Goal: Task Accomplishment & Management: Use online tool/utility

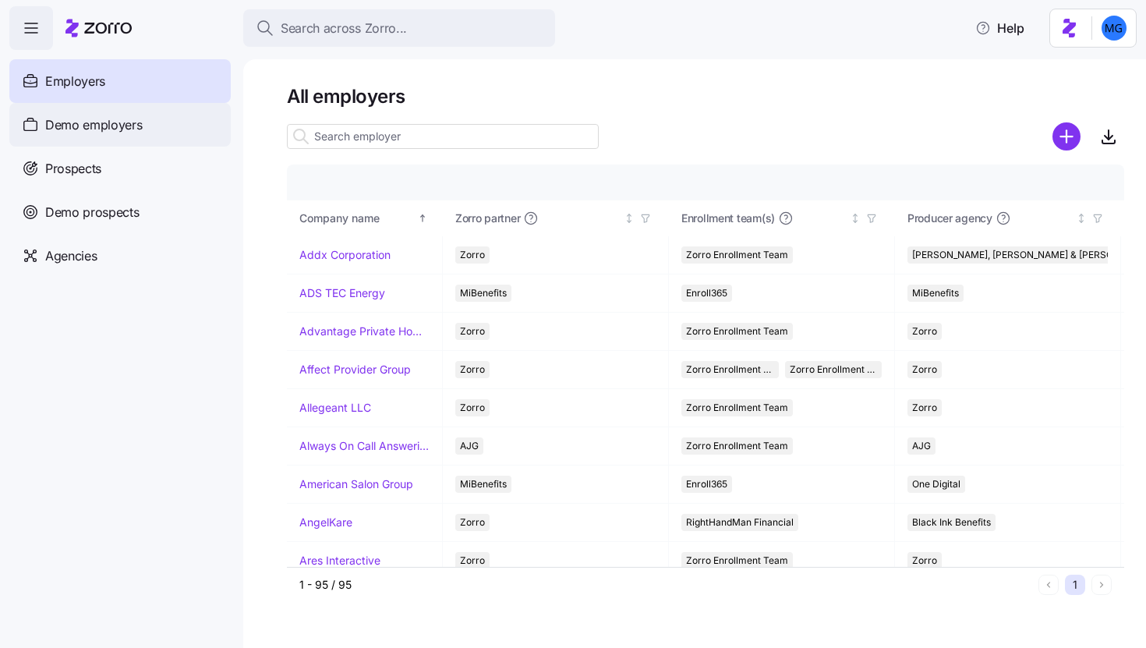
click at [106, 127] on span "Demo employers" at bounding box center [93, 124] width 97 height 19
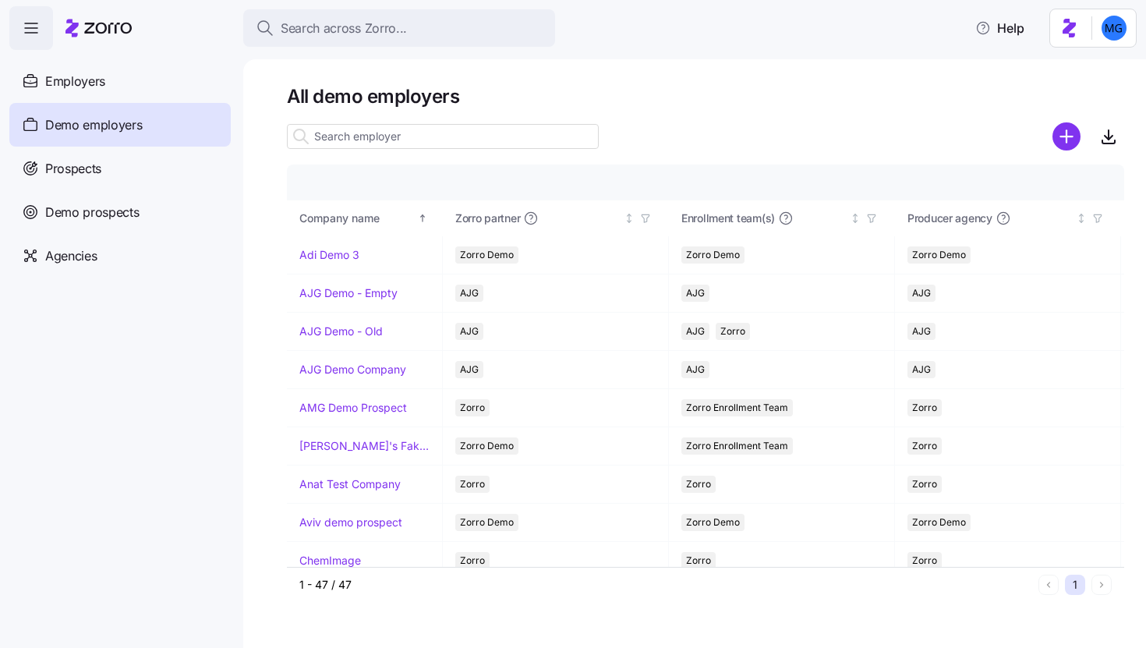
click at [346, 133] on input at bounding box center [443, 136] width 312 height 25
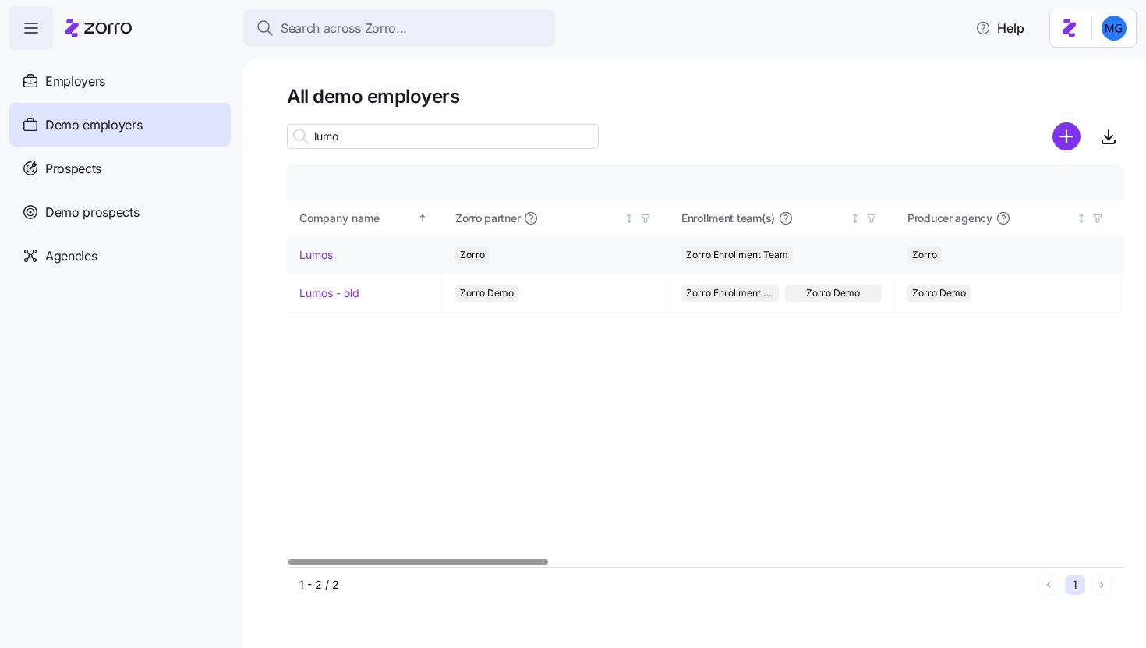
type input "lumo"
click at [302, 249] on link "Lumos" at bounding box center [316, 255] width 34 height 16
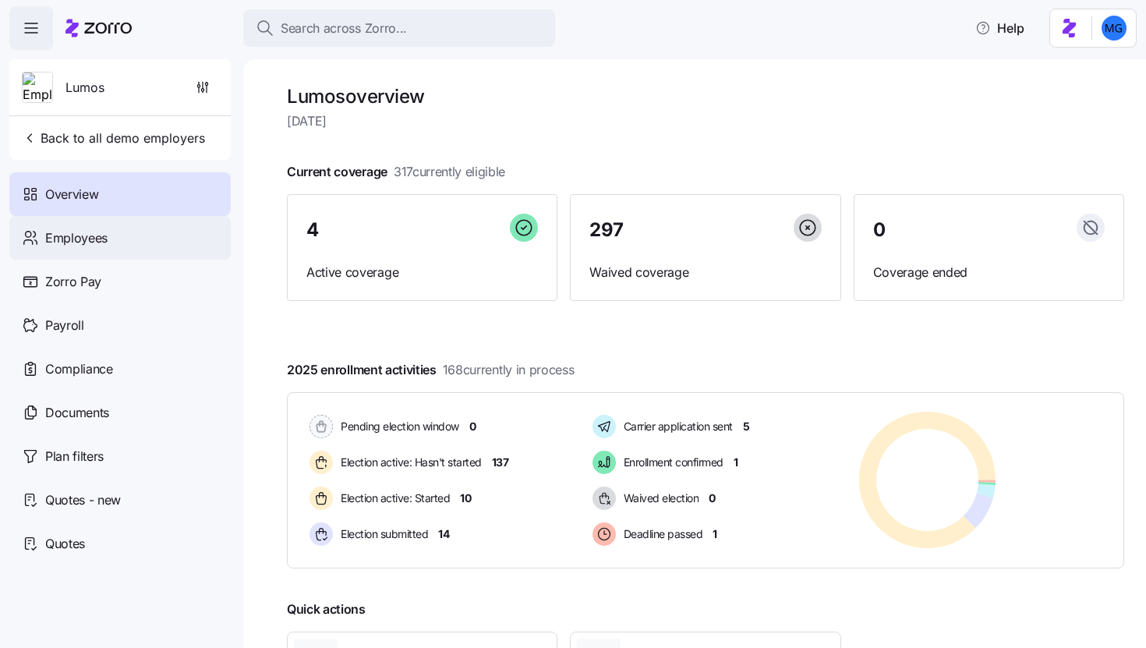
click at [172, 245] on div "Employees" at bounding box center [119, 238] width 221 height 44
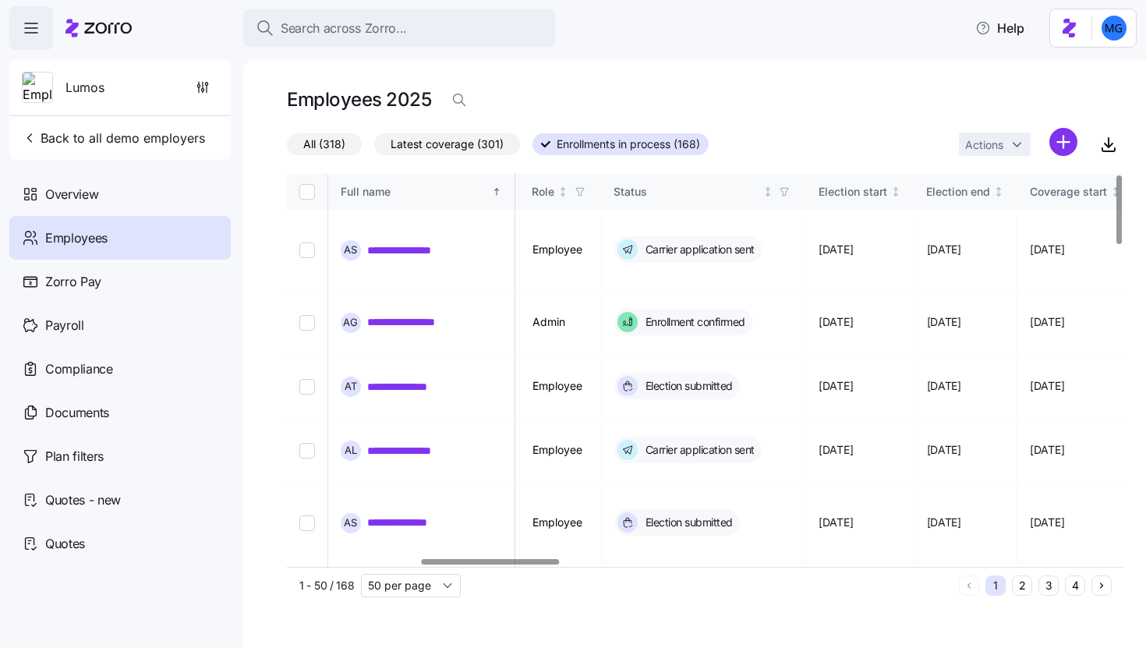
scroll to position [0, 793]
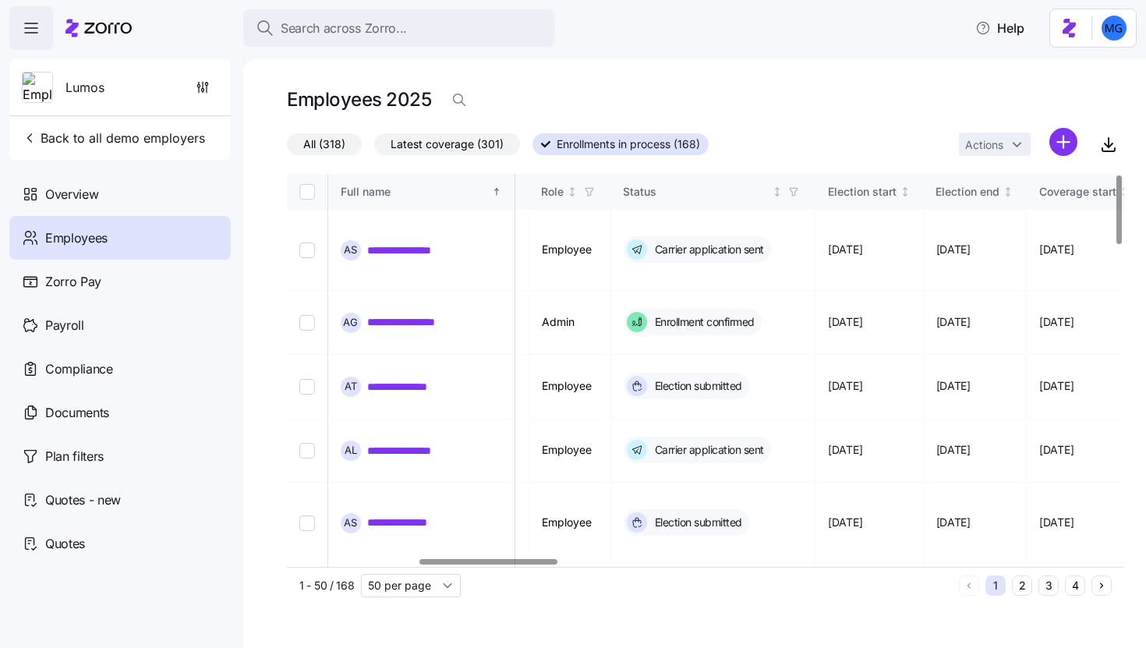
click at [549, 559] on div at bounding box center [489, 561] width 138 height 5
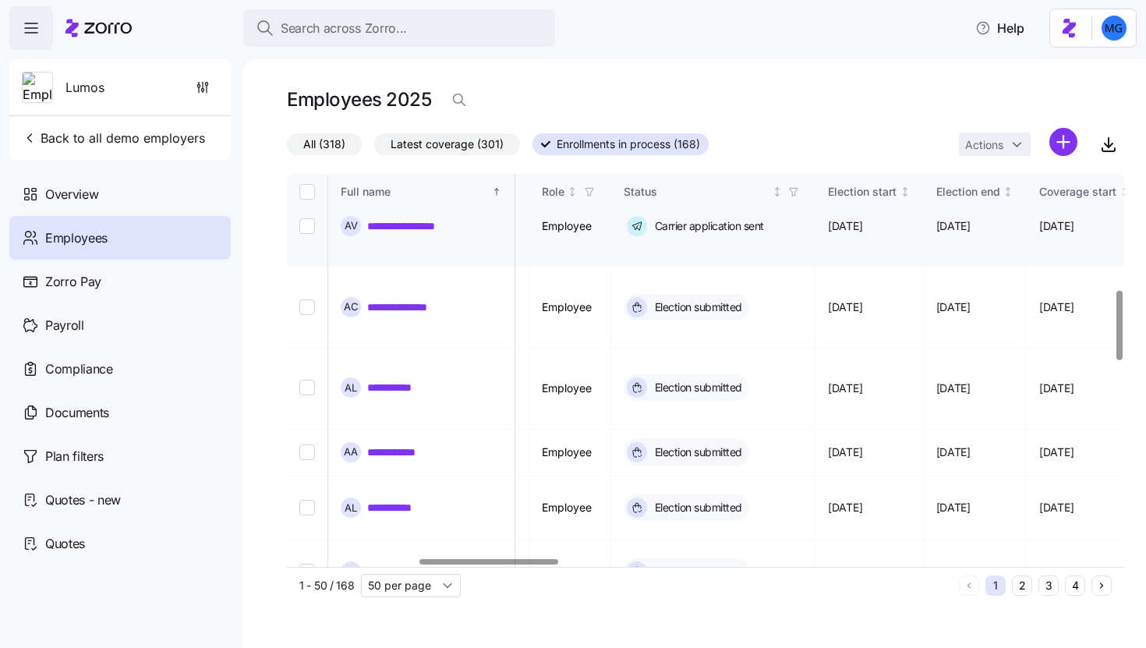
scroll to position [657, 793]
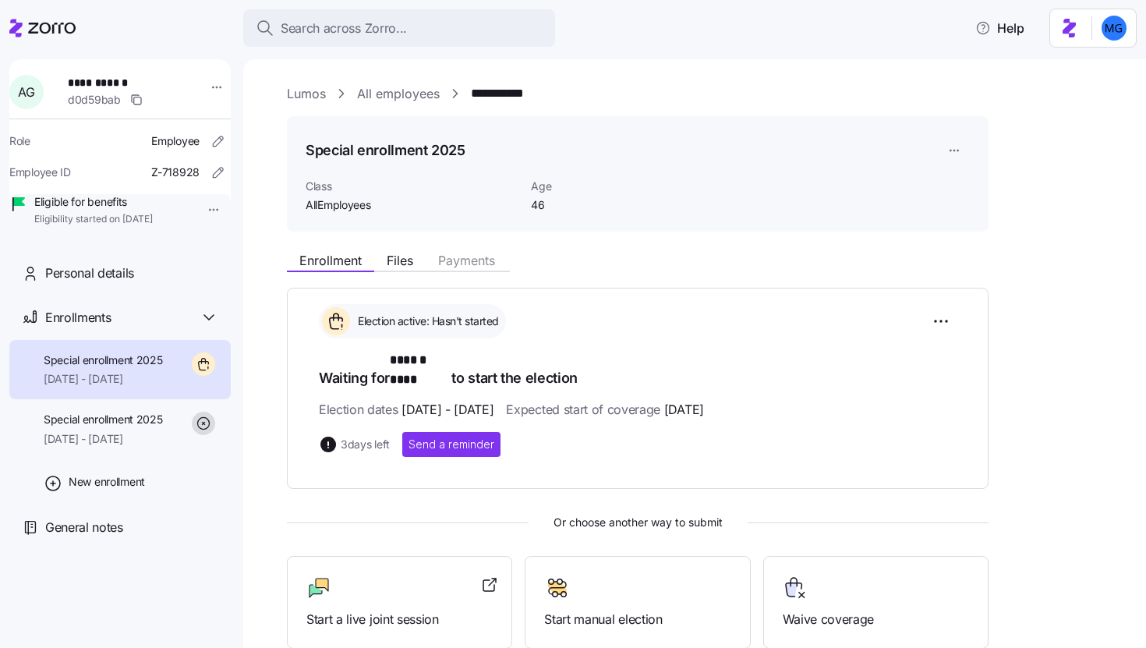
click at [321, 94] on link "Lumos" at bounding box center [306, 93] width 39 height 19
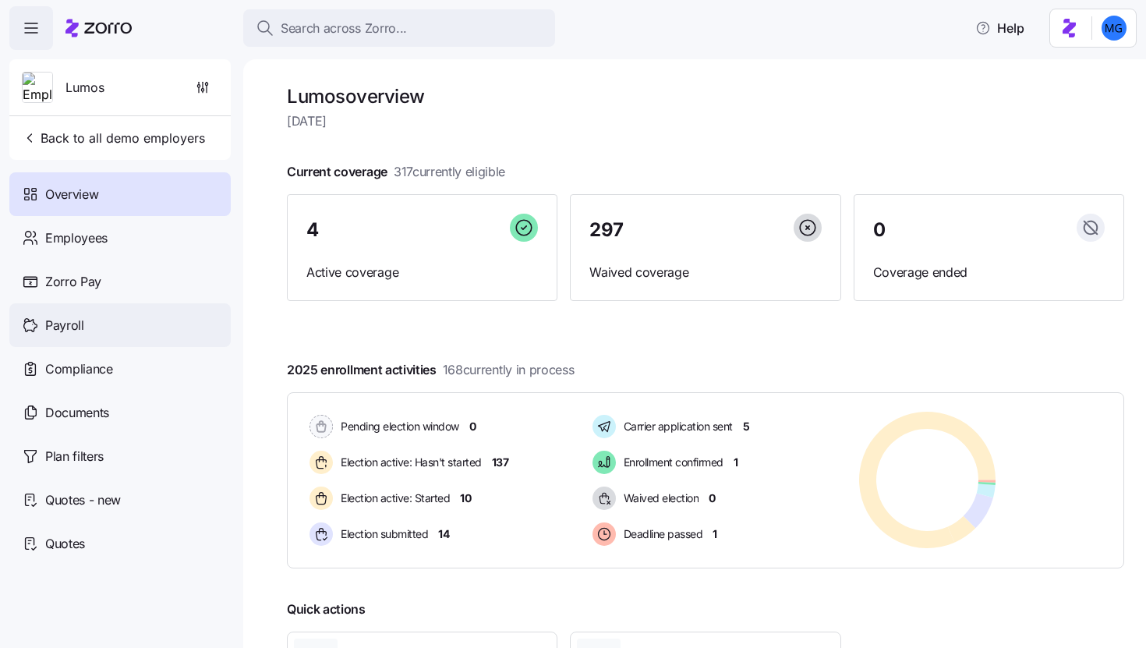
click at [118, 321] on div "Payroll" at bounding box center [119, 325] width 221 height 44
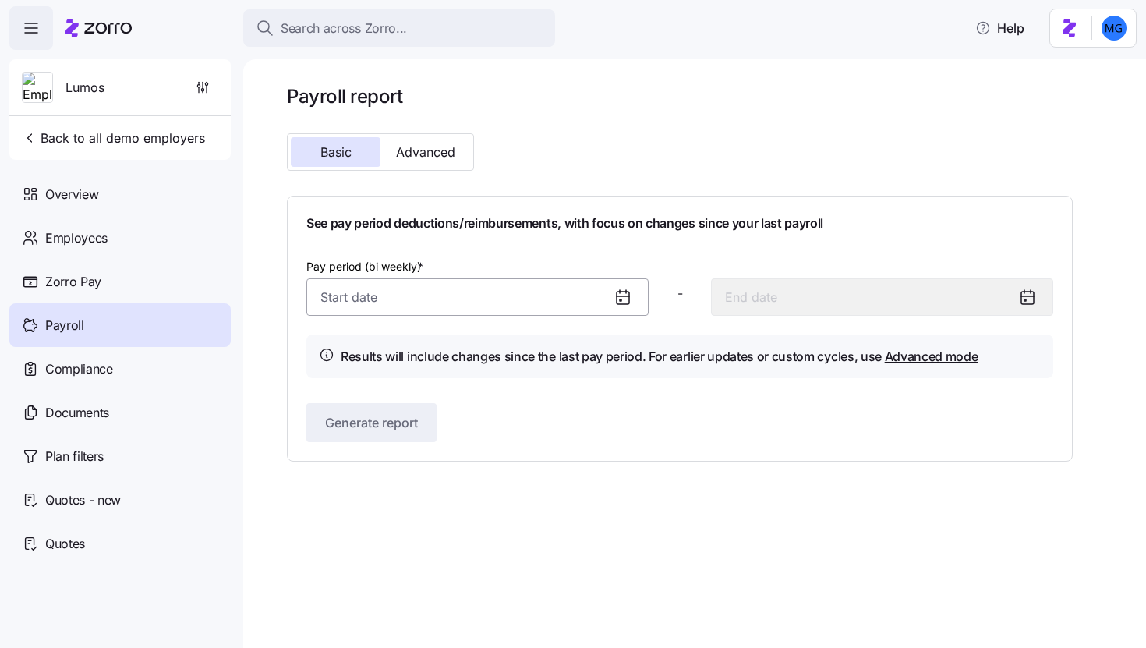
click at [514, 296] on input "Pay period (bi weekly) *" at bounding box center [477, 296] width 342 height 37
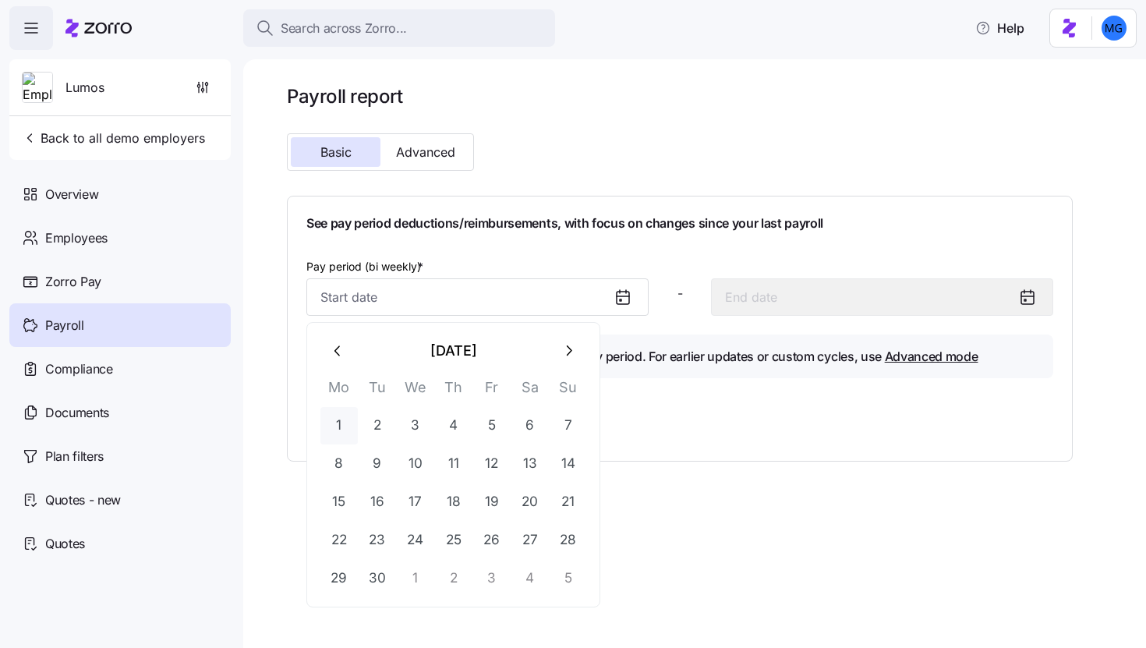
click at [350, 424] on button "1" at bounding box center [339, 425] width 37 height 37
type input "September 1, 2025"
type input "September 14, 2025"
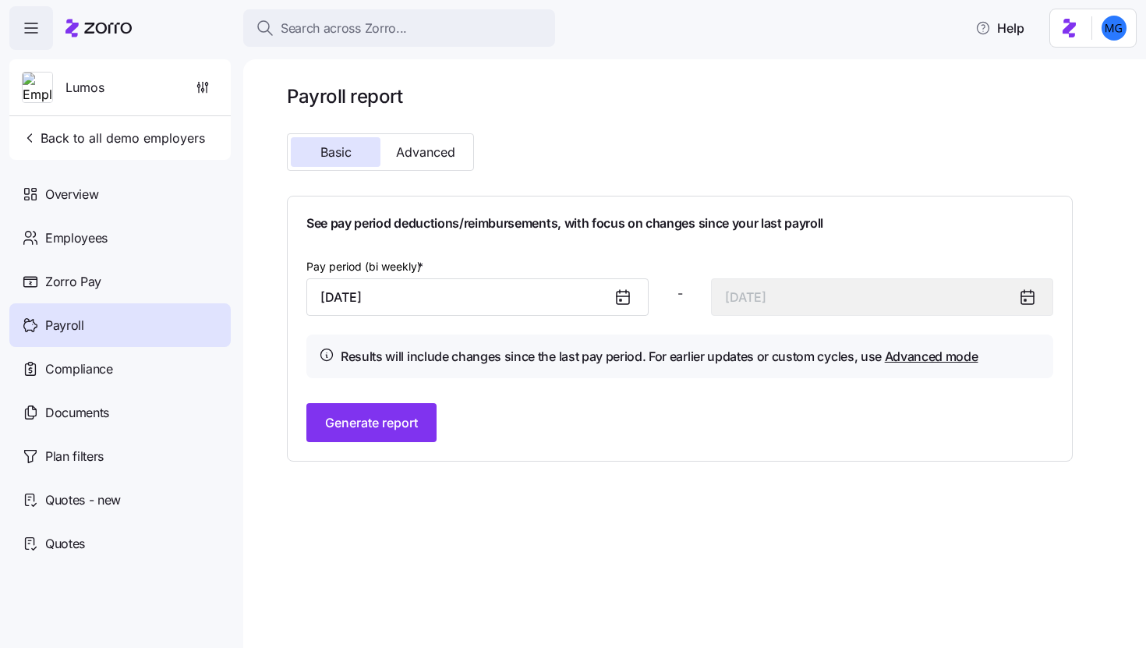
drag, startPoint x: 367, startPoint y: 265, endPoint x: 448, endPoint y: 266, distance: 81.1
click at [448, 266] on div "Pay period (bi weekly) * September 1, 2025" at bounding box center [477, 286] width 342 height 59
click at [555, 260] on div "Pay period (bi weekly) * September 1, 2025" at bounding box center [477, 286] width 342 height 59
click at [402, 420] on span "Generate report" at bounding box center [371, 422] width 93 height 19
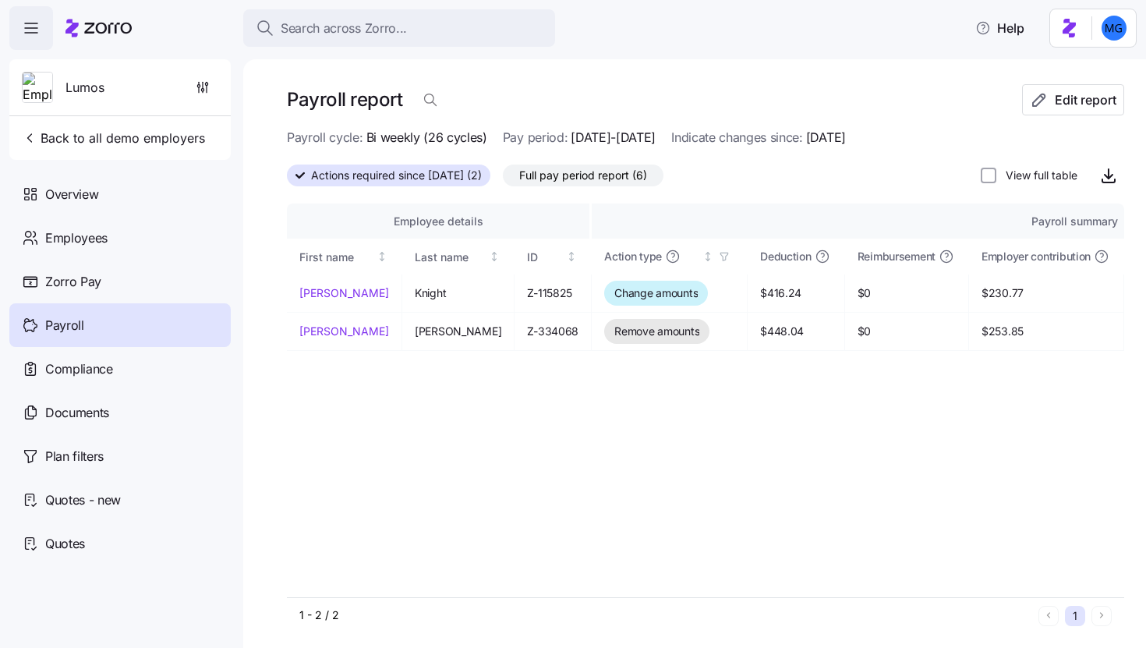
click at [576, 172] on span "Full pay period report (6)" at bounding box center [583, 175] width 128 height 20
click at [503, 179] on input "Full pay period report (6)" at bounding box center [503, 179] width 0 height 0
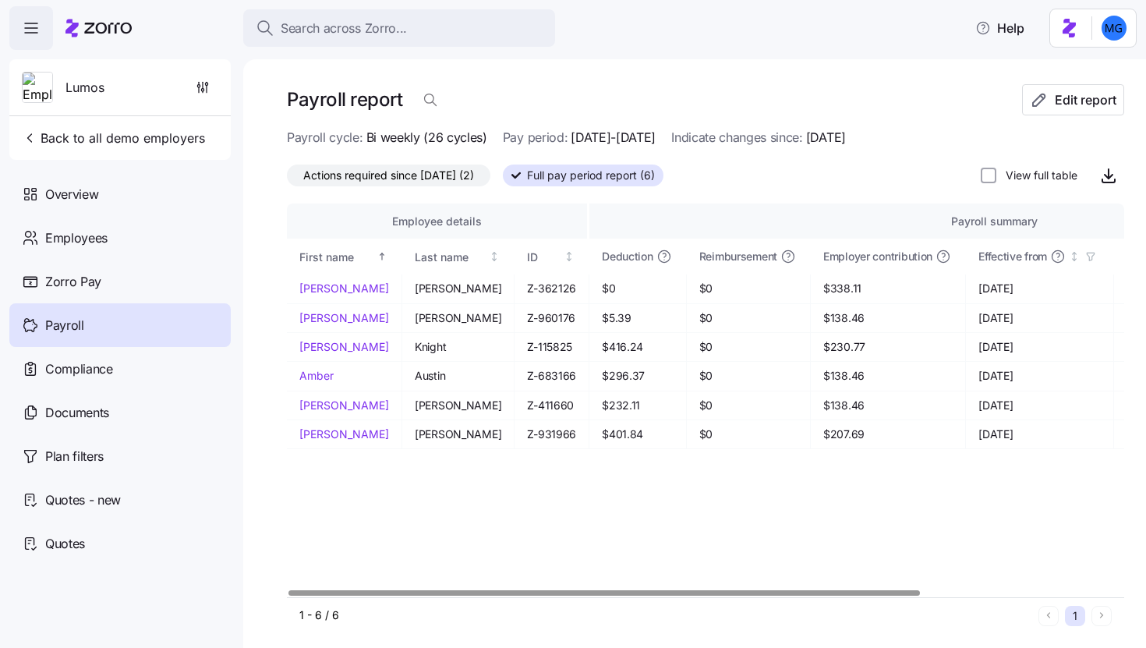
click at [459, 182] on span "Actions required since 09/01/2025 (2)" at bounding box center [388, 175] width 171 height 20
click at [287, 179] on input "Actions required since 09/01/2025 (2)" at bounding box center [287, 179] width 0 height 0
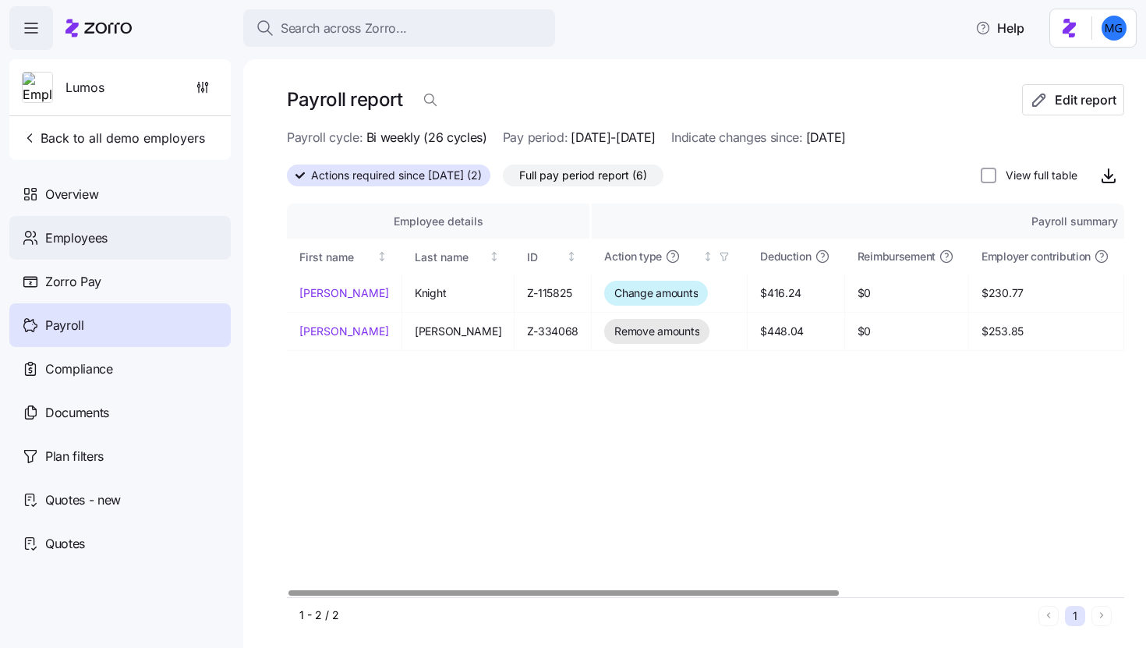
click at [158, 246] on div "Employees" at bounding box center [119, 238] width 221 height 44
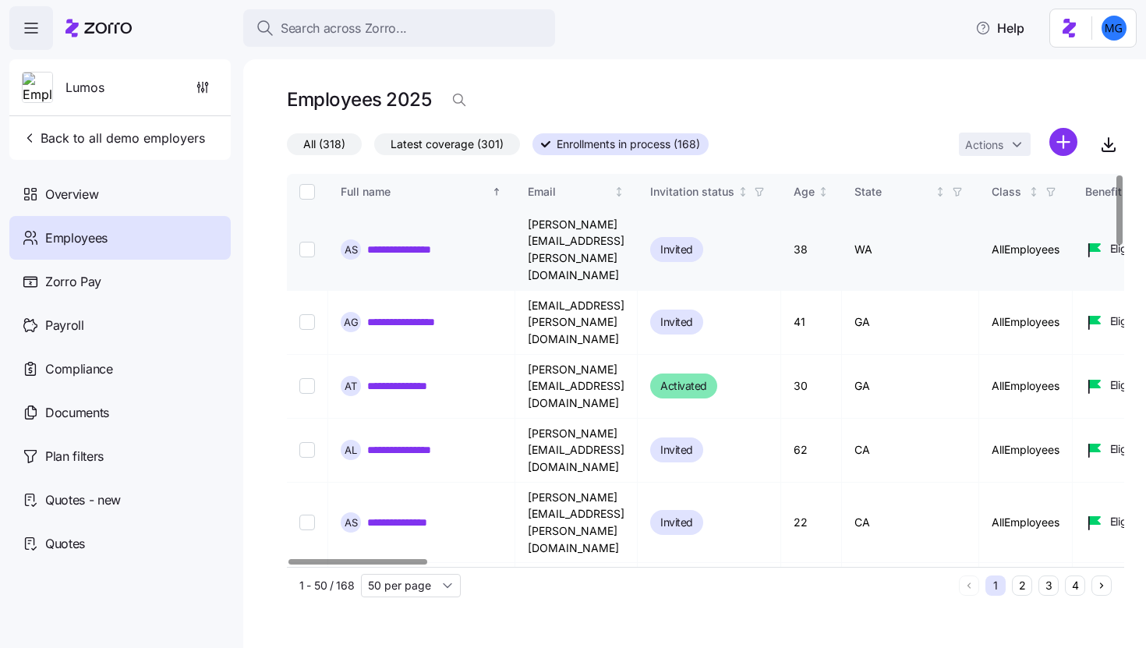
click at [310, 242] on input "Select record 1" at bounding box center [307, 250] width 16 height 16
checkbox input "true"
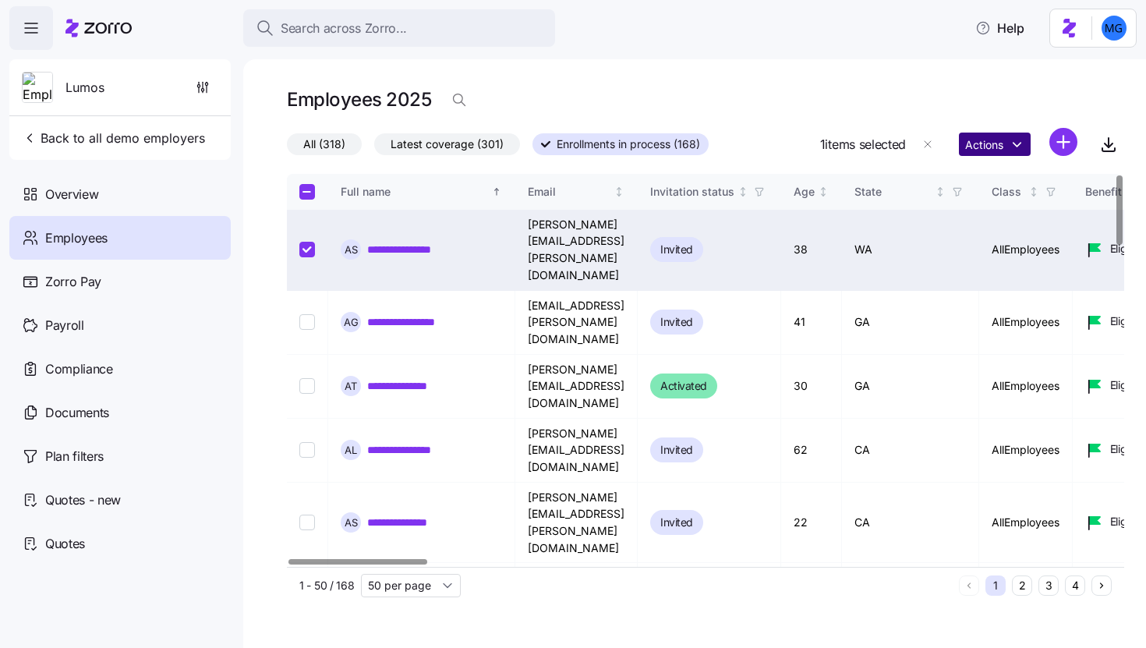
click at [1013, 144] on html "**********" at bounding box center [573, 319] width 1146 height 639
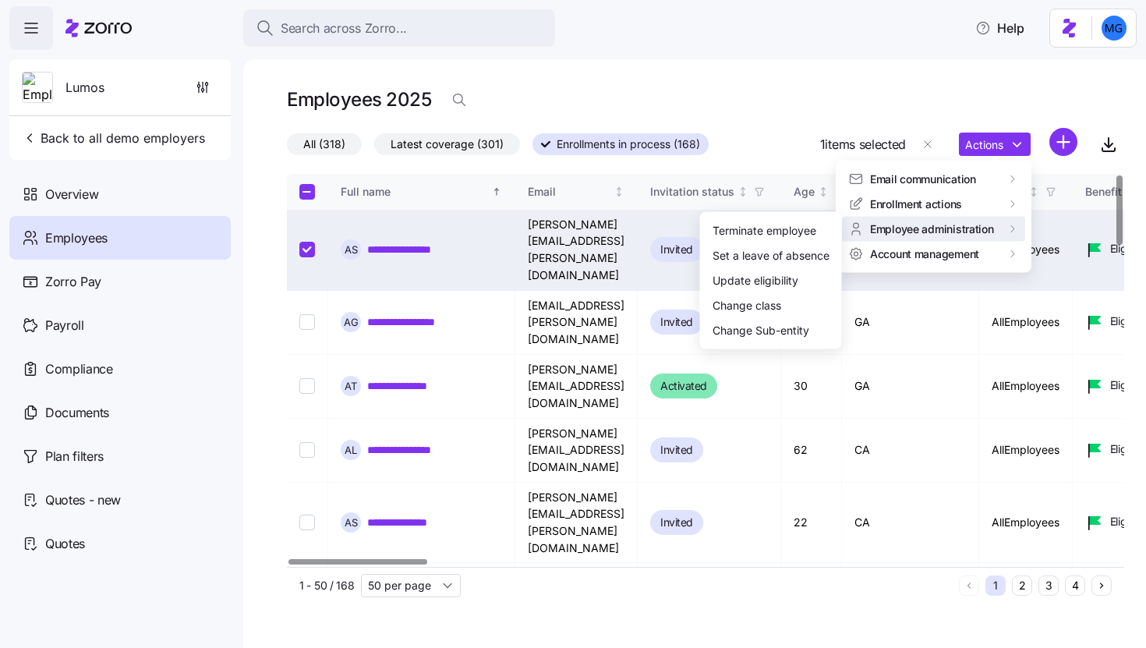
click at [66, 377] on html "**********" at bounding box center [573, 319] width 1146 height 639
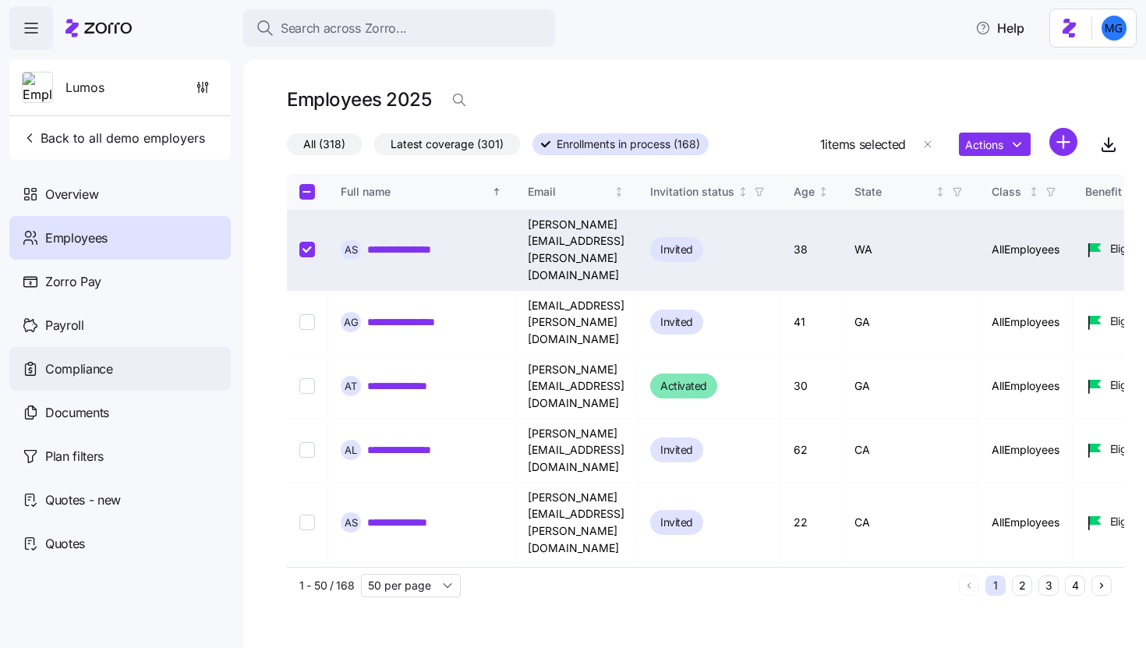
click at [80, 372] on span "Compliance" at bounding box center [79, 369] width 68 height 19
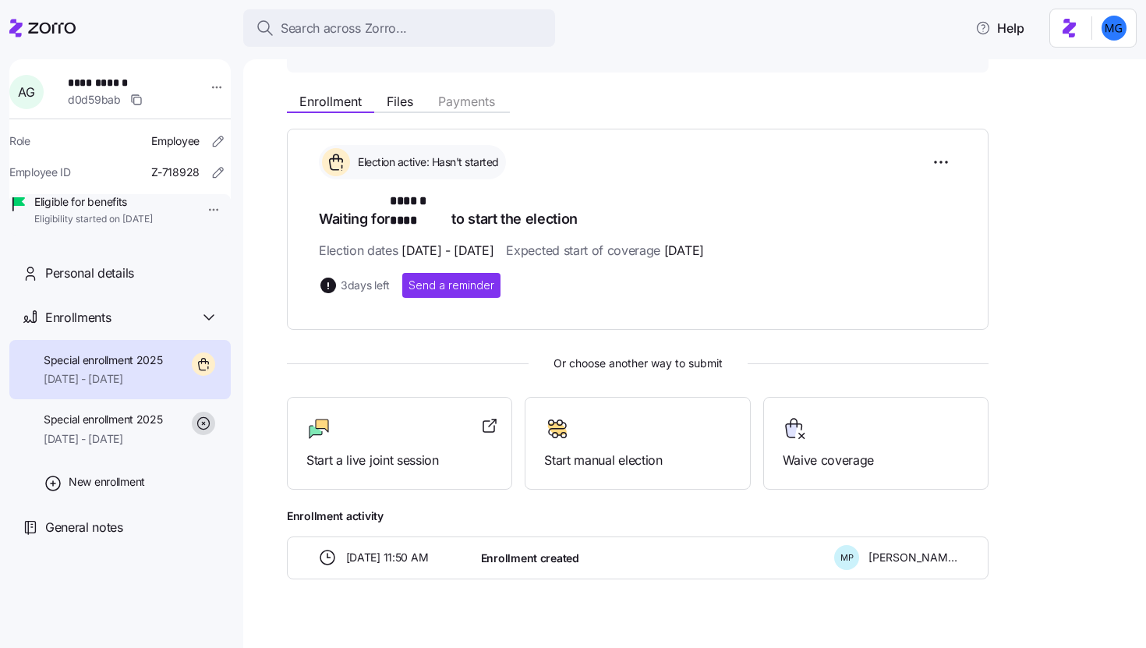
scroll to position [168, 0]
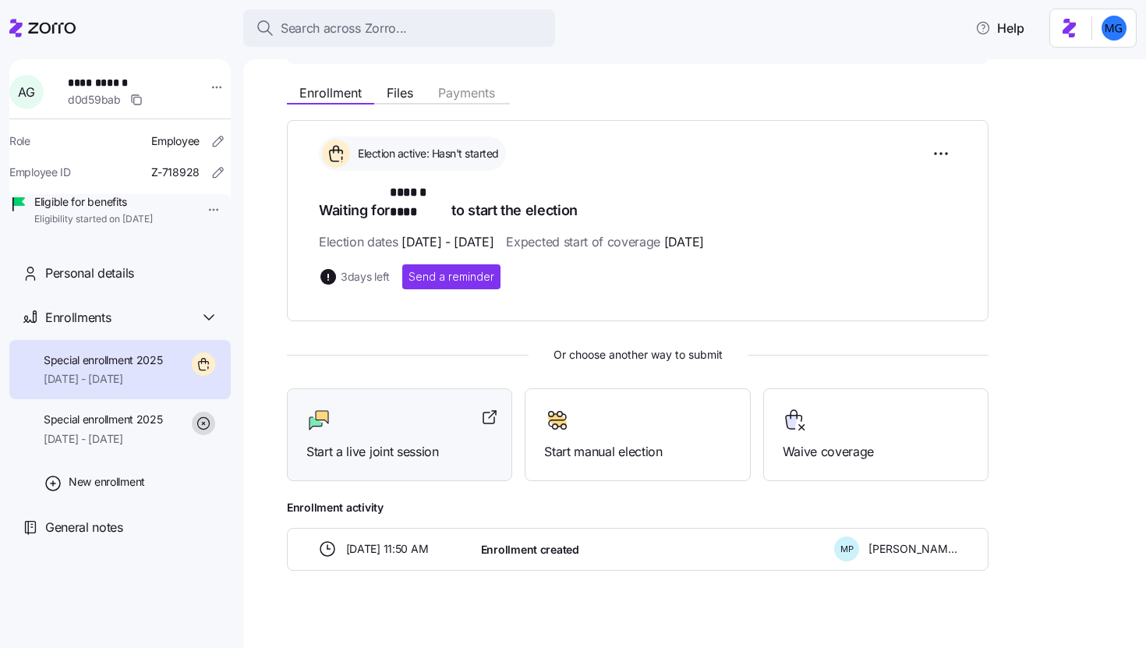
click at [460, 421] on div "Start a live joint session" at bounding box center [399, 435] width 186 height 54
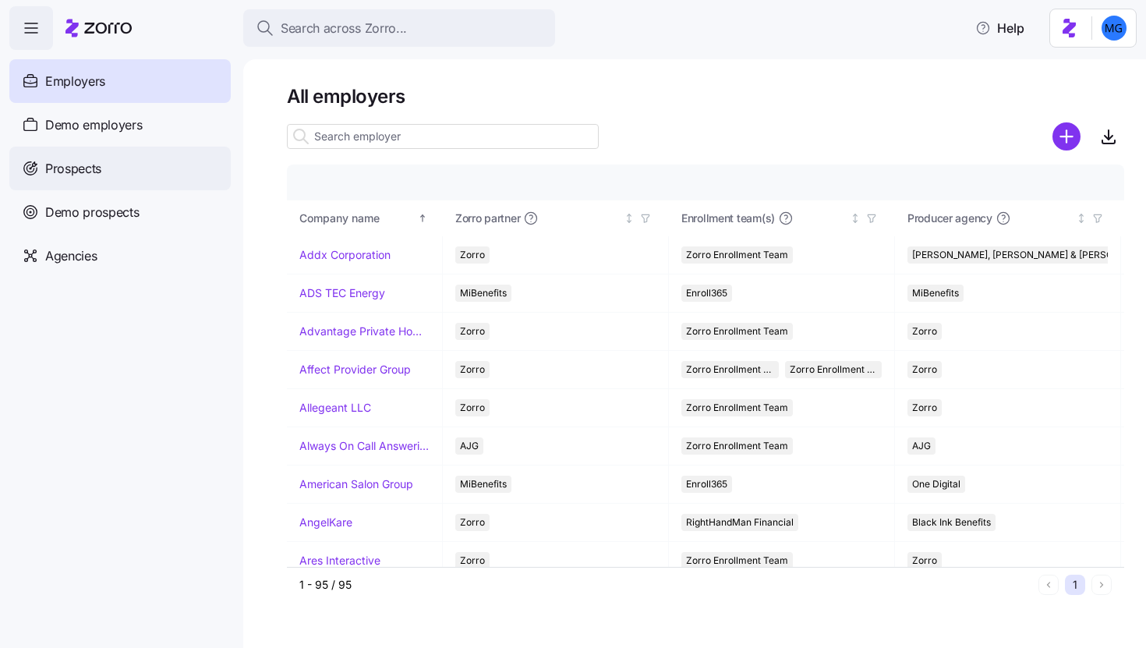
click at [186, 165] on div "Prospects" at bounding box center [119, 169] width 221 height 44
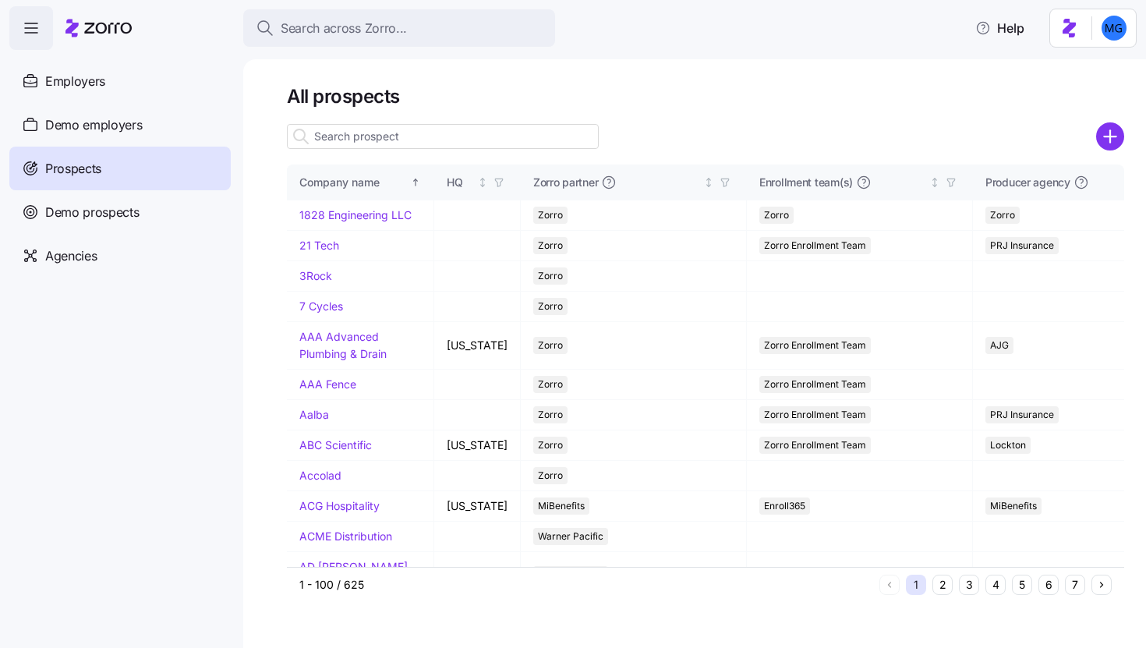
click at [425, 134] on input at bounding box center [443, 136] width 312 height 25
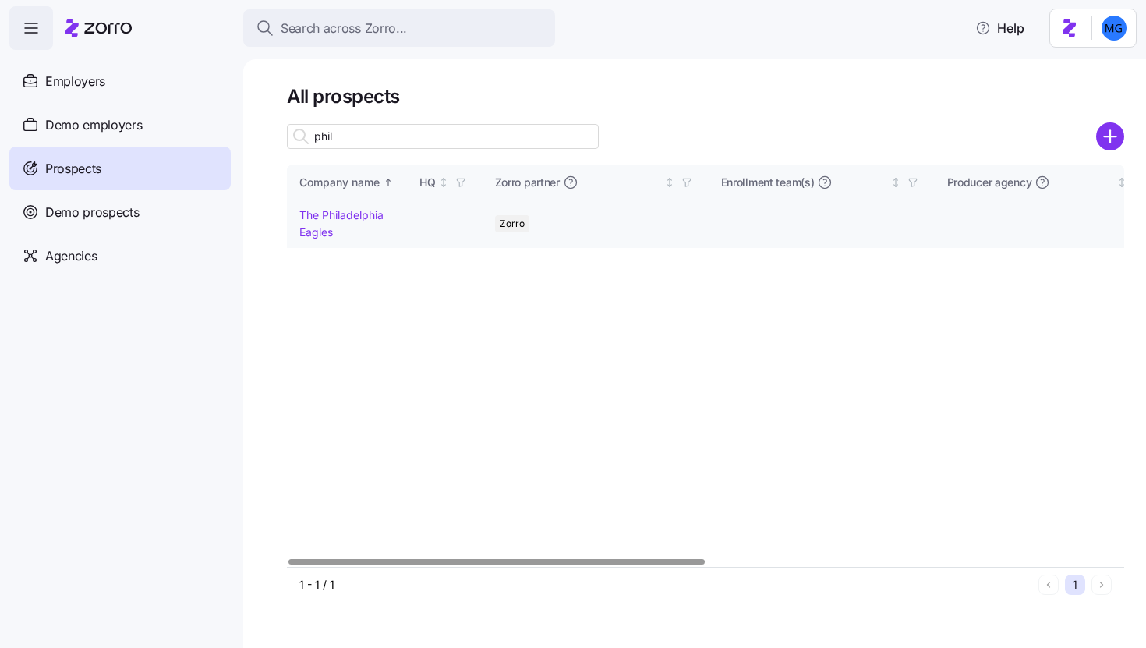
type input "phil"
click at [337, 214] on link "The Philadelphia Eagles" at bounding box center [341, 223] width 84 height 30
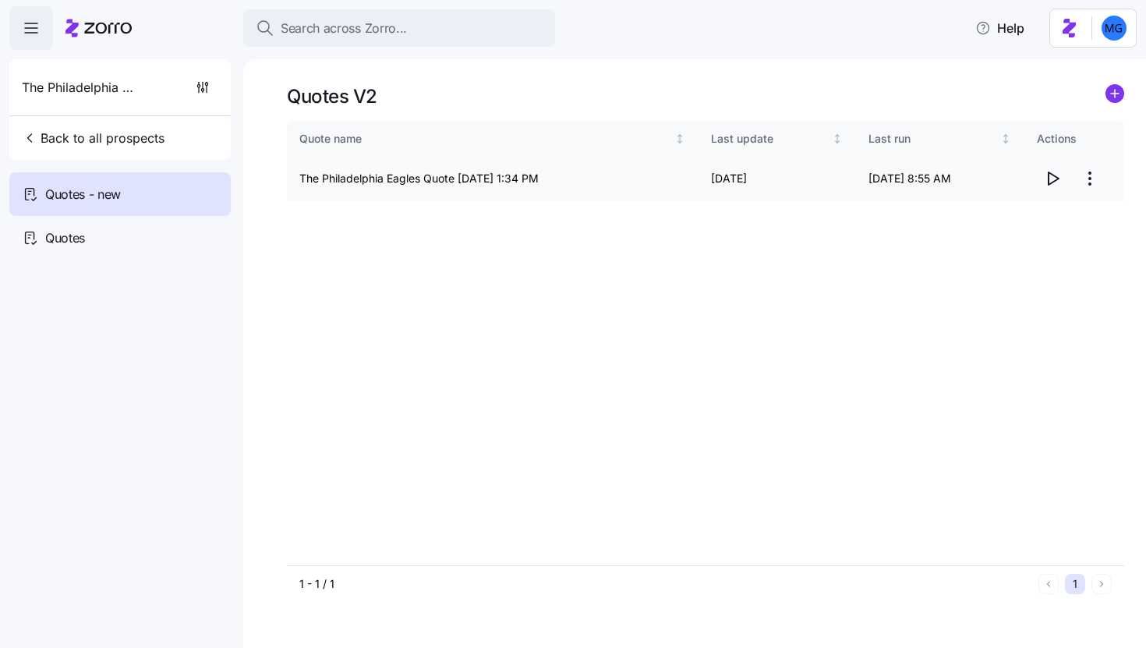
click at [1054, 183] on icon "button" at bounding box center [1052, 178] width 19 height 19
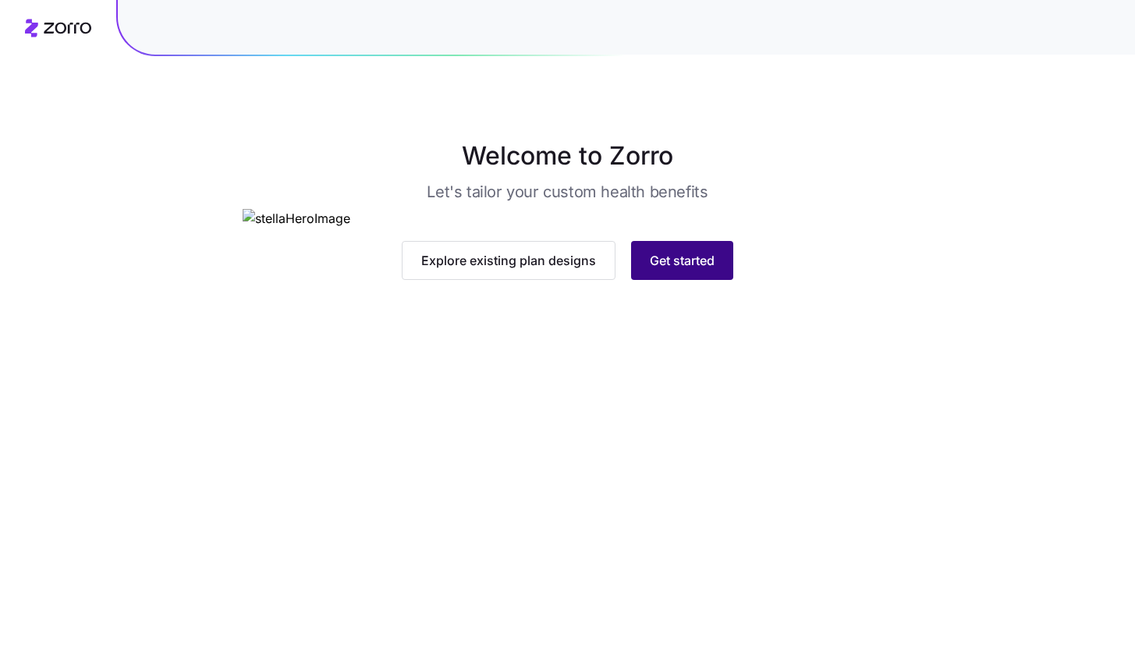
click at [705, 270] on span "Get started" at bounding box center [682, 260] width 65 height 19
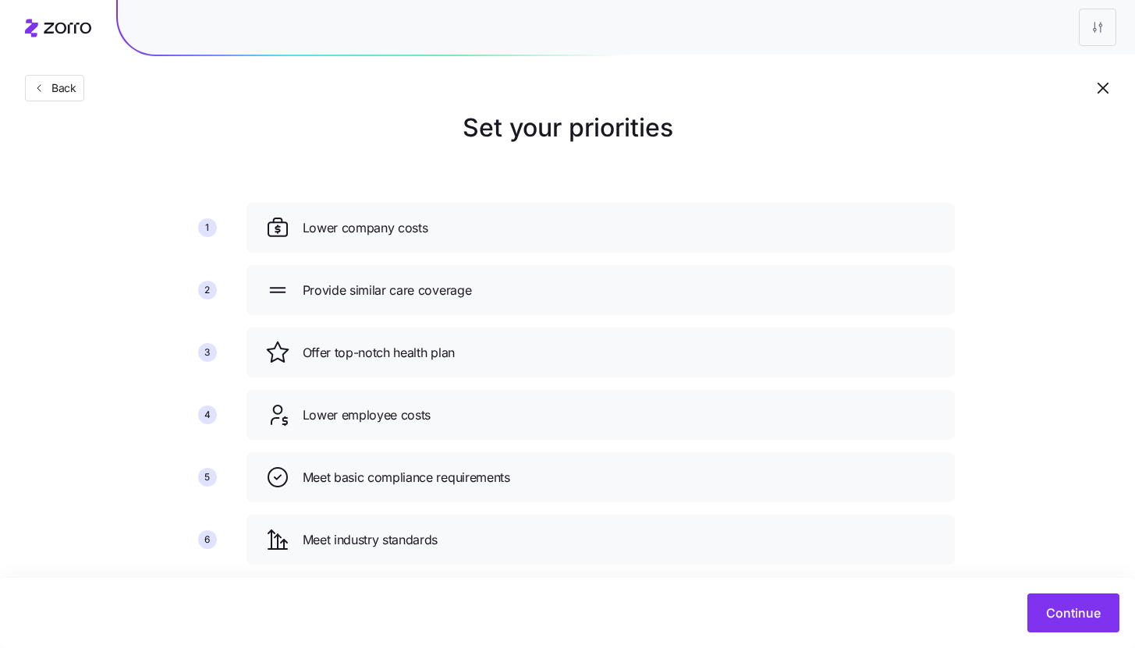
scroll to position [57, 0]
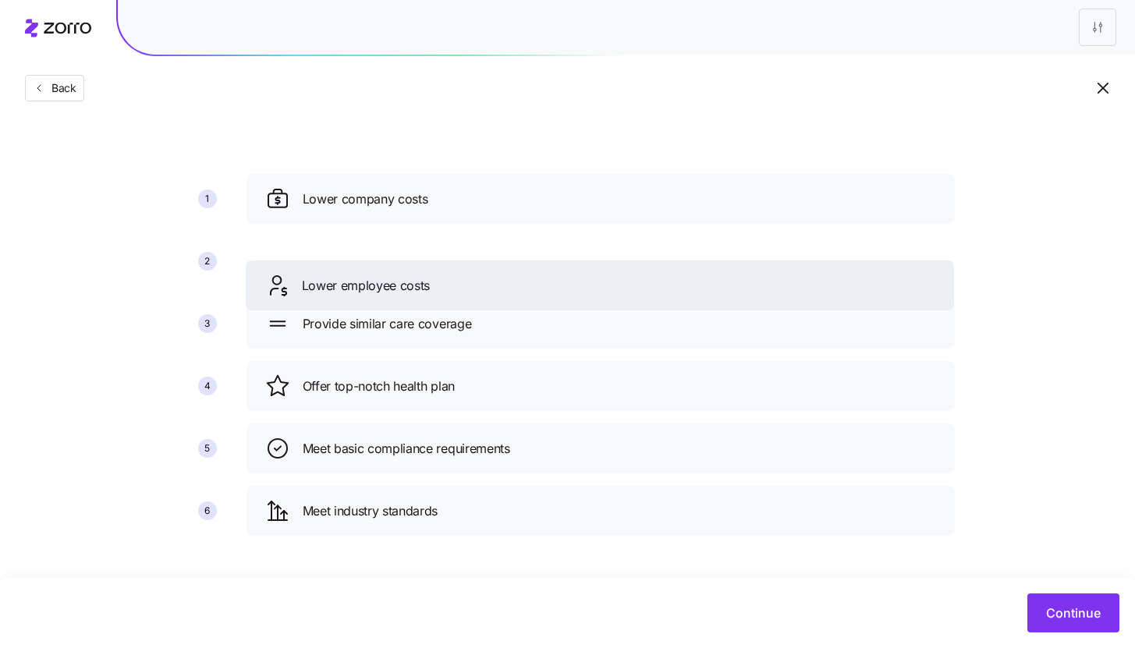
drag, startPoint x: 508, startPoint y: 397, endPoint x: 508, endPoint y: 255, distance: 141.9
click at [508, 273] on div "Lower employee costs" at bounding box center [599, 285] width 671 height 25
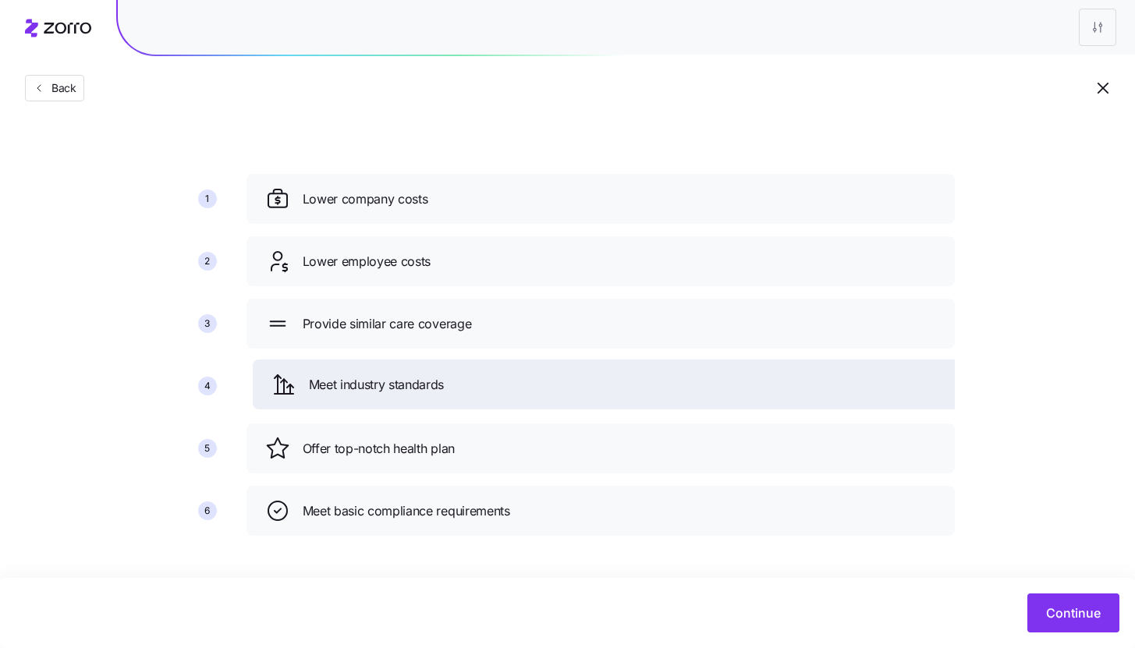
drag, startPoint x: 484, startPoint y: 513, endPoint x: 490, endPoint y: 367, distance: 146.7
click at [490, 372] on div "Meet industry standards" at bounding box center [606, 384] width 671 height 25
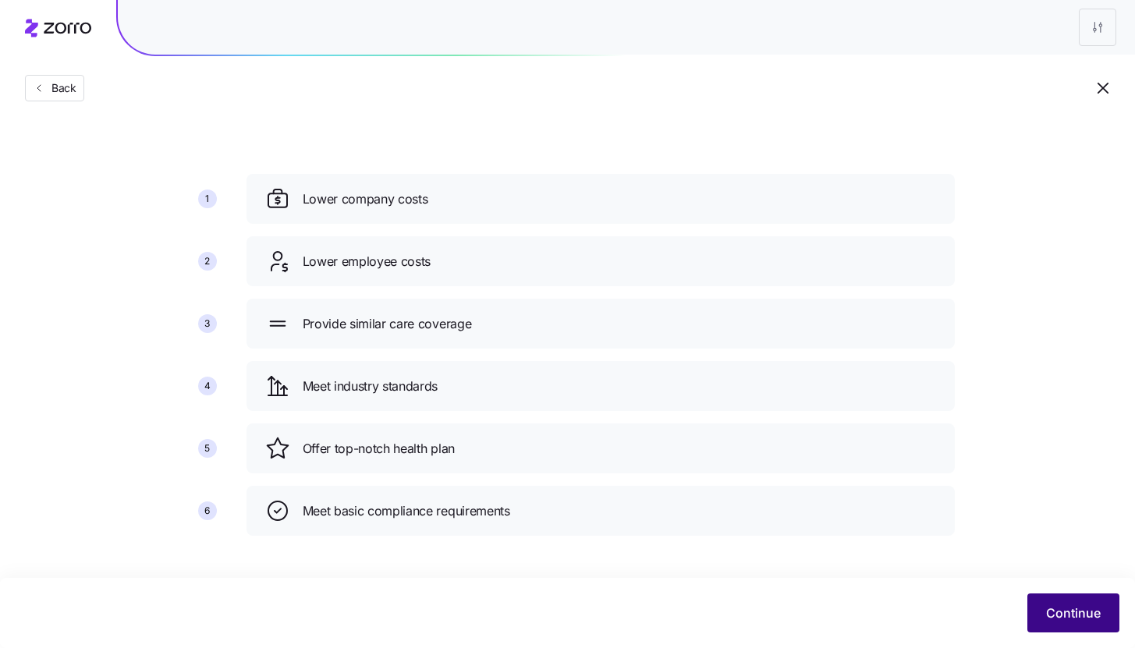
click at [1051, 616] on span "Continue" at bounding box center [1073, 613] width 55 height 19
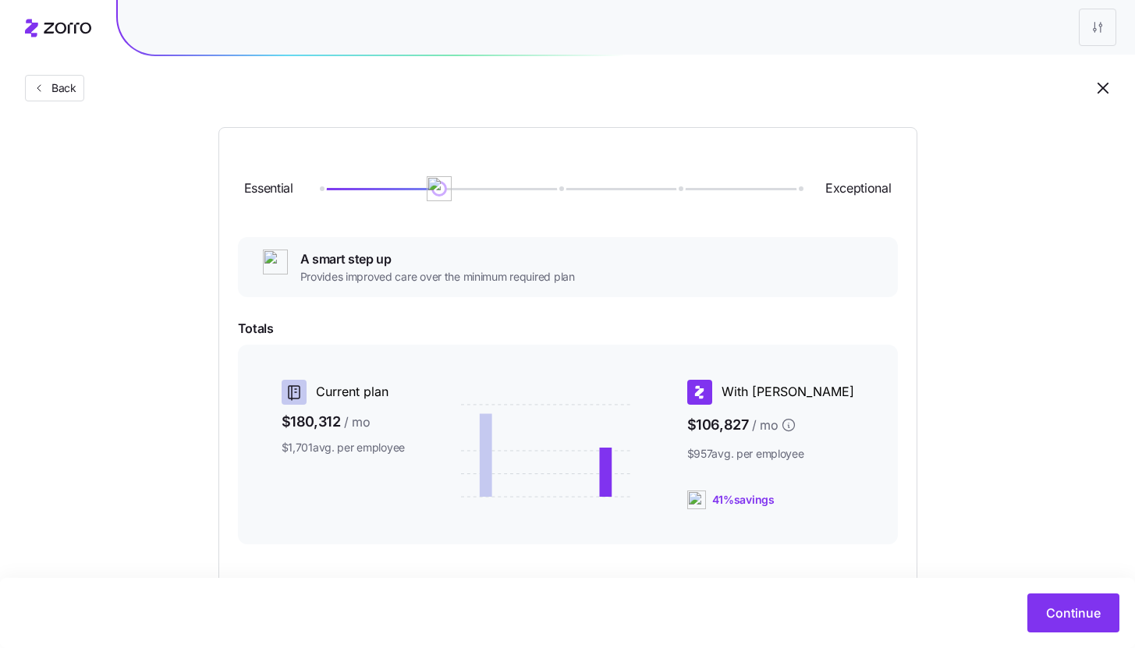
scroll to position [324, 0]
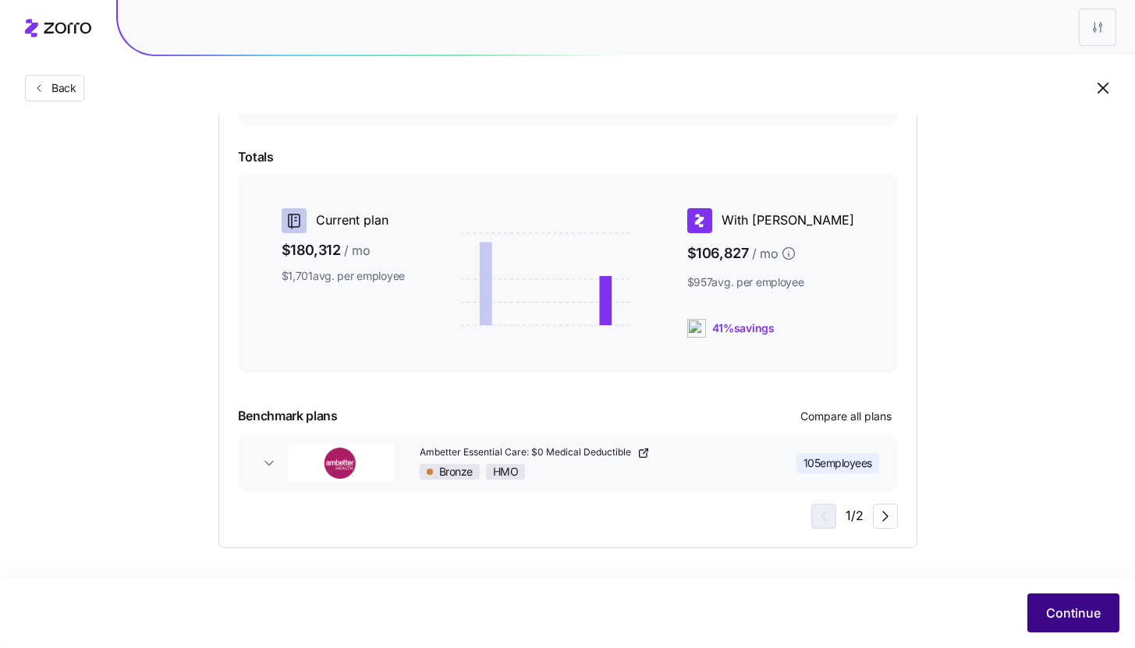
click at [1047, 615] on span "Continue" at bounding box center [1073, 613] width 55 height 19
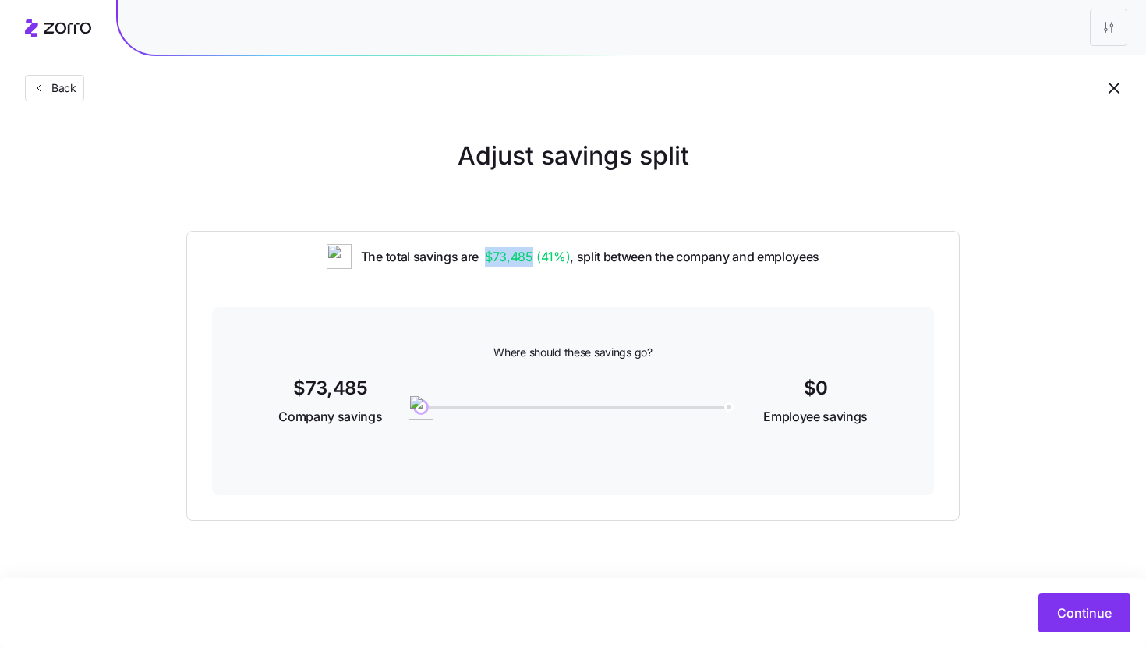
drag, startPoint x: 485, startPoint y: 260, endPoint x: 538, endPoint y: 261, distance: 53.1
click at [537, 261] on span "$73,485 ( 41% )" at bounding box center [527, 256] width 85 height 19
click at [528, 277] on div "The total savings are $73,485 ( 41% ) , split between the company and employees" at bounding box center [573, 257] width 772 height 50
drag, startPoint x: 425, startPoint y: 406, endPoint x: 572, endPoint y: 420, distance: 148.1
click at [572, 420] on img at bounding box center [572, 407] width 27 height 27
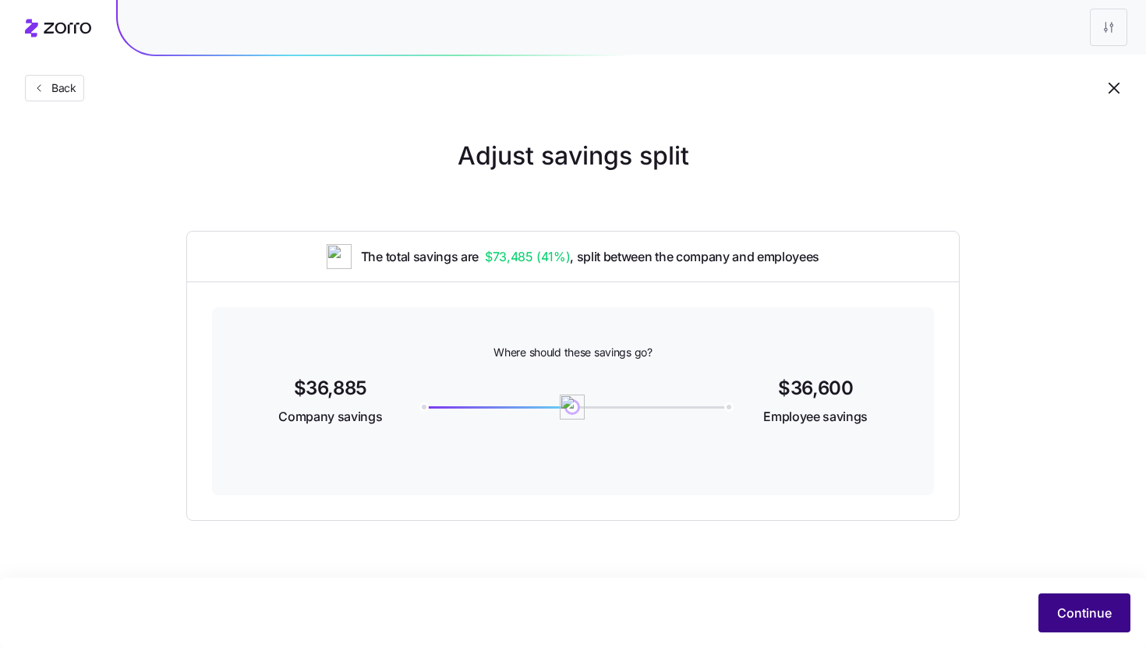
click at [1067, 607] on span "Continue" at bounding box center [1084, 613] width 55 height 19
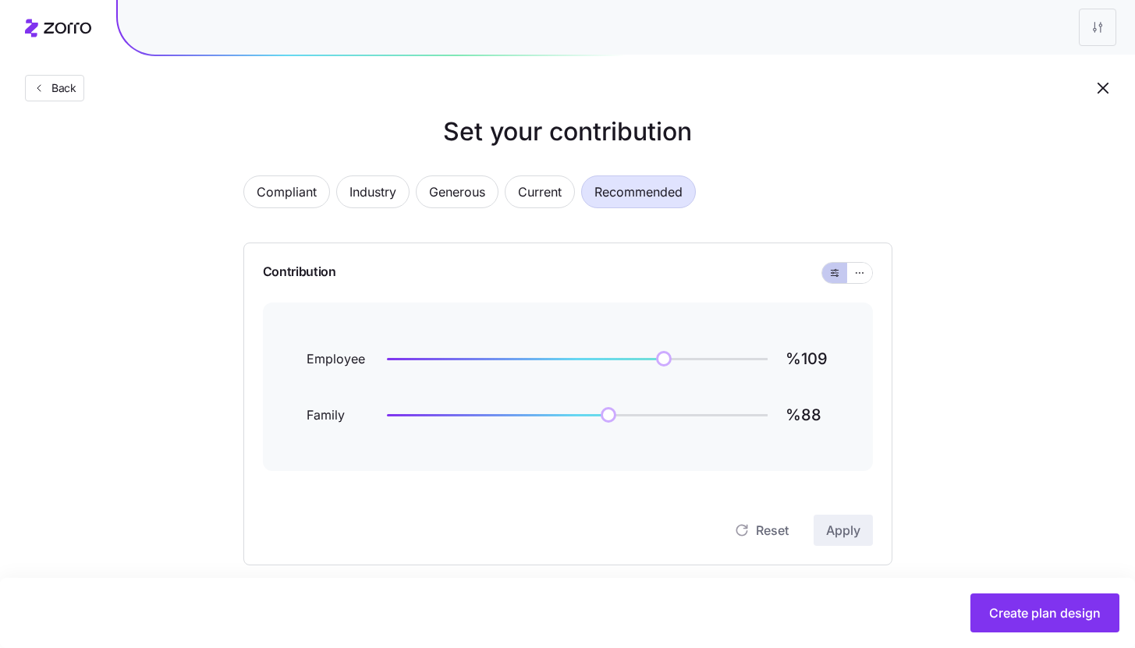
scroll to position [41, 0]
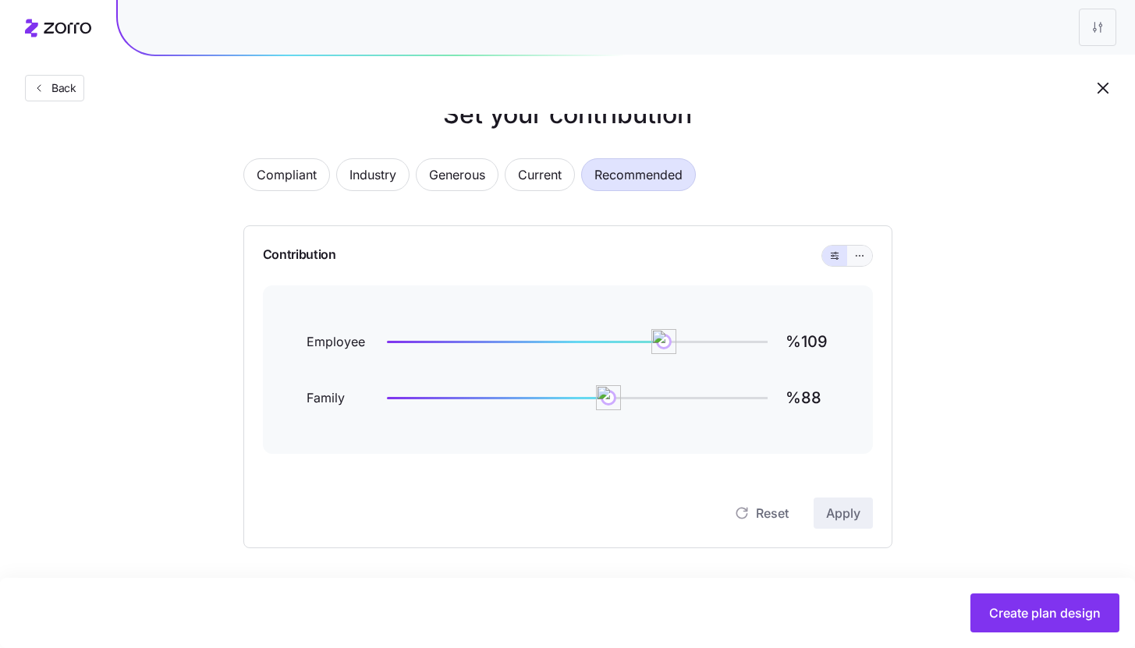
click at [867, 253] on button "button" at bounding box center [859, 256] width 25 height 20
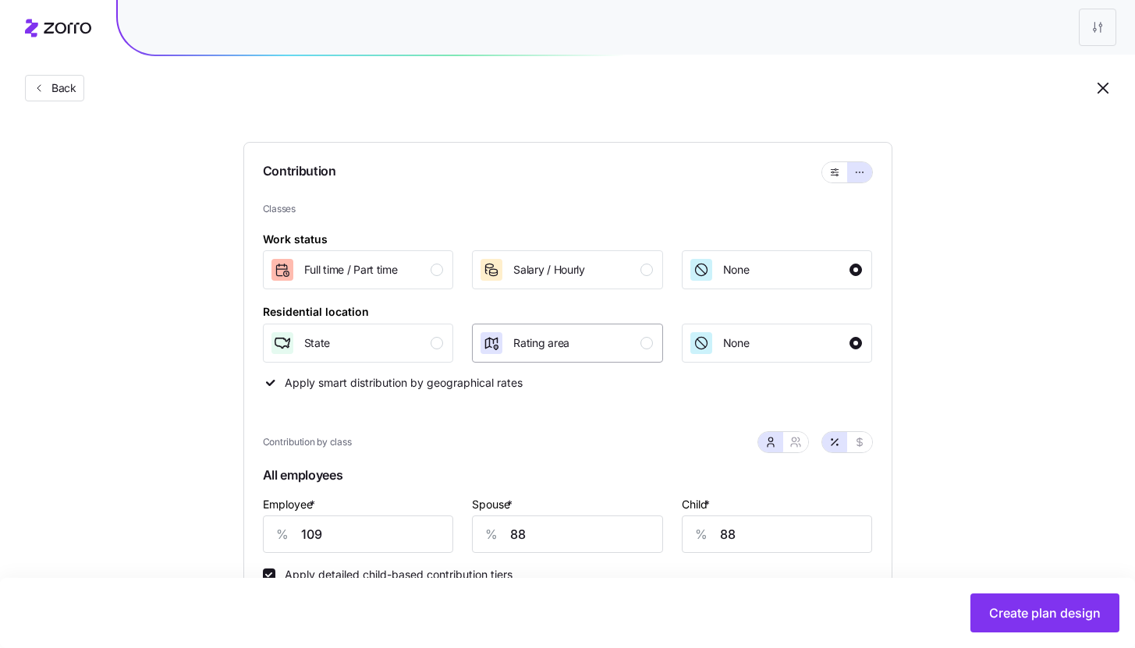
scroll to position [158, 0]
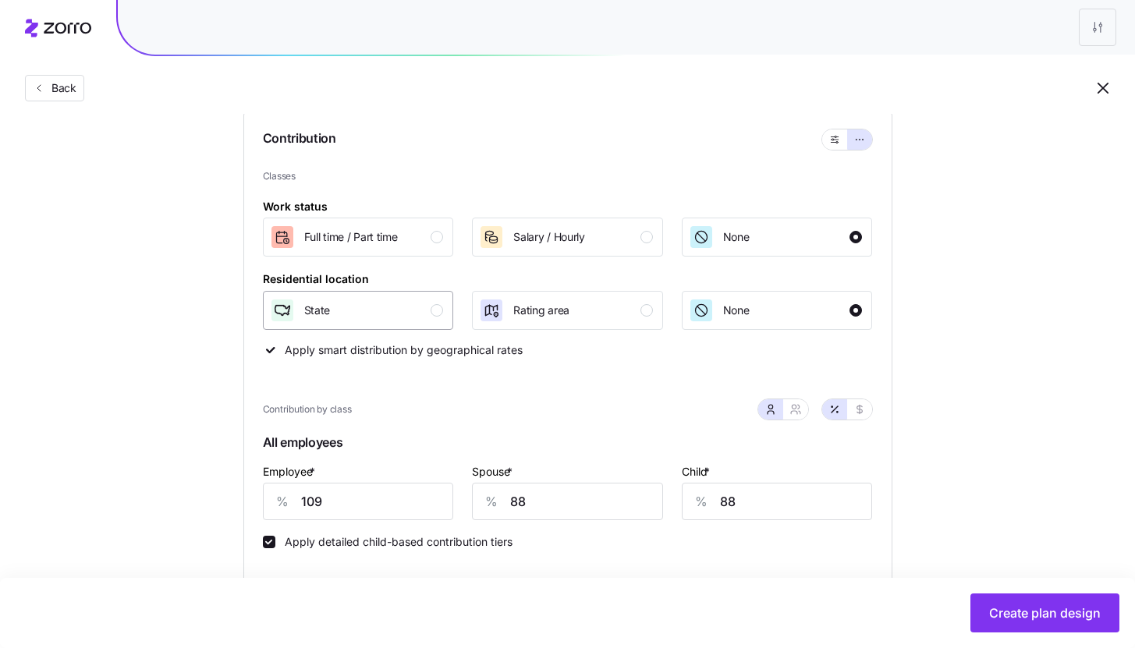
click at [431, 310] on div "button" at bounding box center [436, 310] width 12 height 12
click at [435, 240] on div "button" at bounding box center [436, 237] width 12 height 12
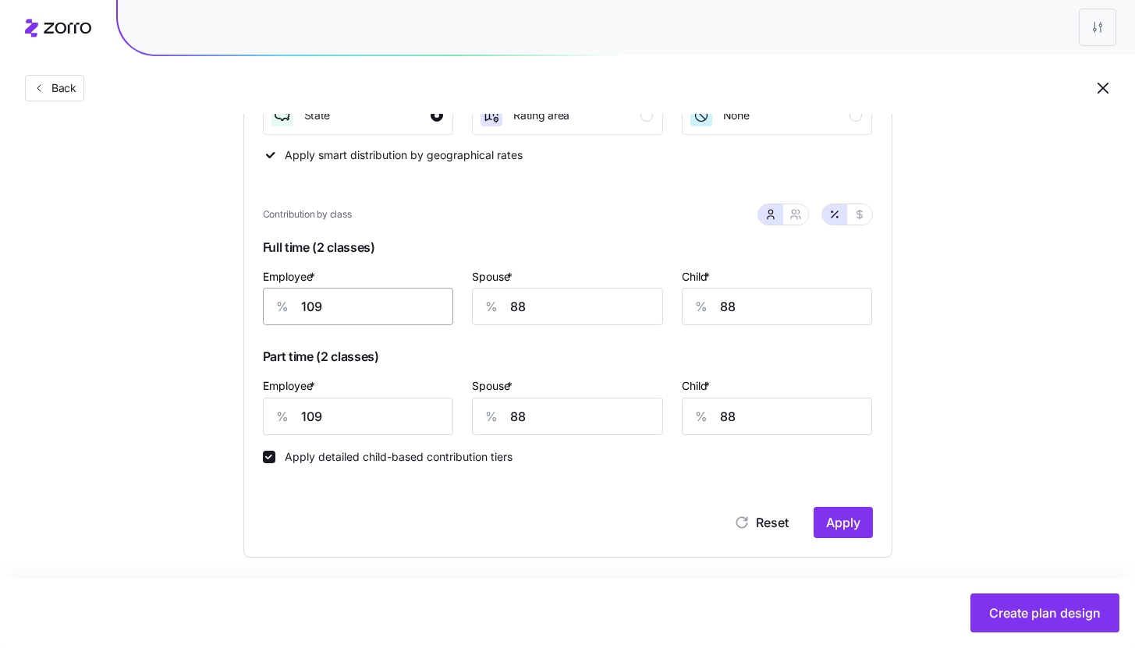
scroll to position [363, 0]
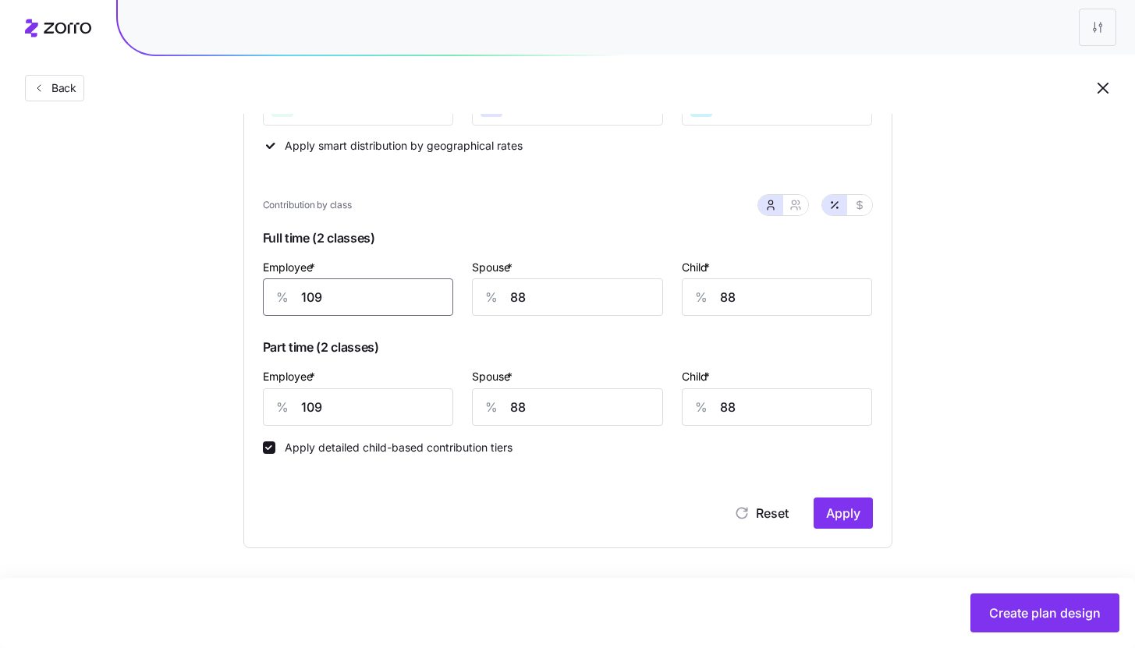
click at [382, 313] on input "109" at bounding box center [358, 296] width 191 height 37
click at [382, 312] on input "109" at bounding box center [358, 296] width 191 height 37
type input "85"
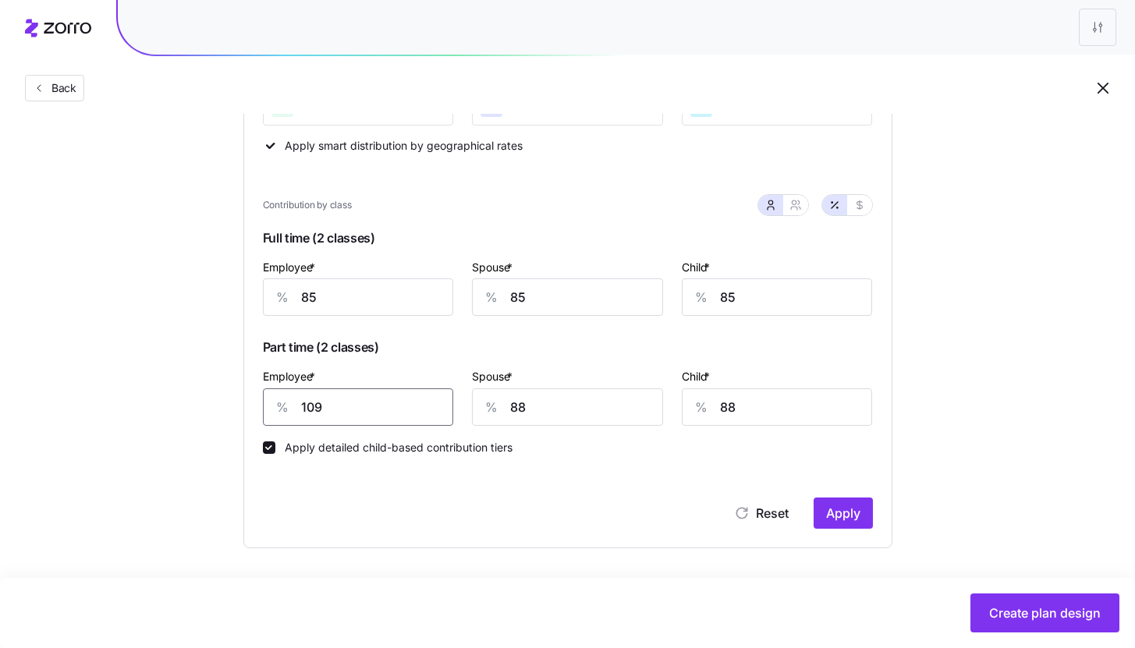
click at [389, 404] on input "109" at bounding box center [358, 406] width 191 height 37
type input "50"
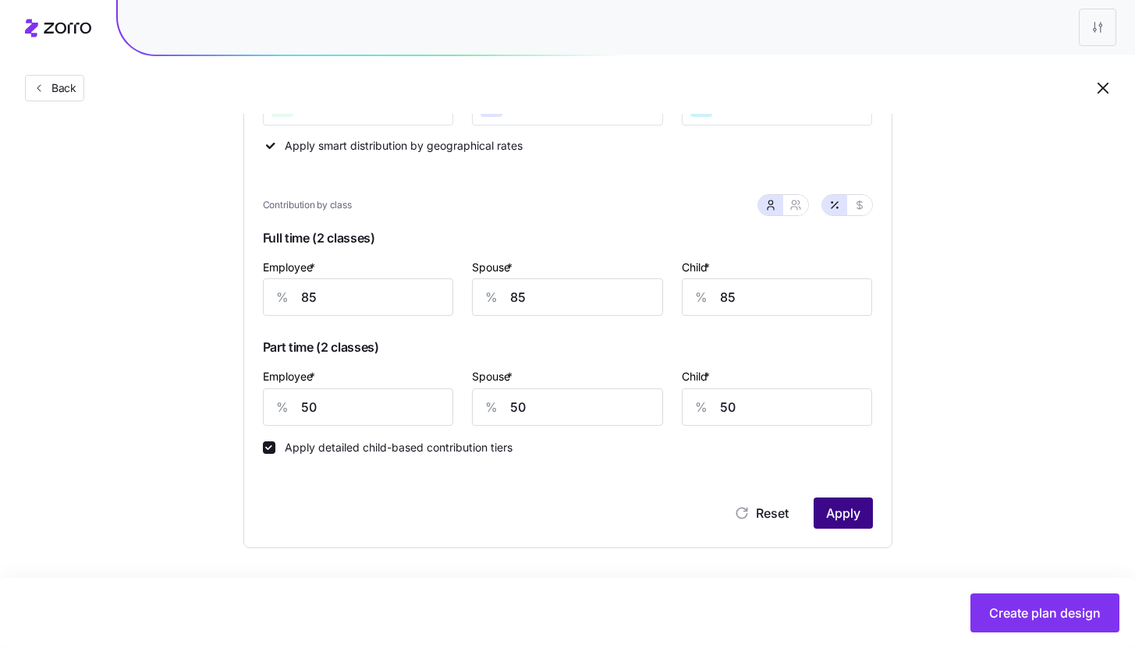
click at [862, 513] on button "Apply" at bounding box center [842, 513] width 59 height 31
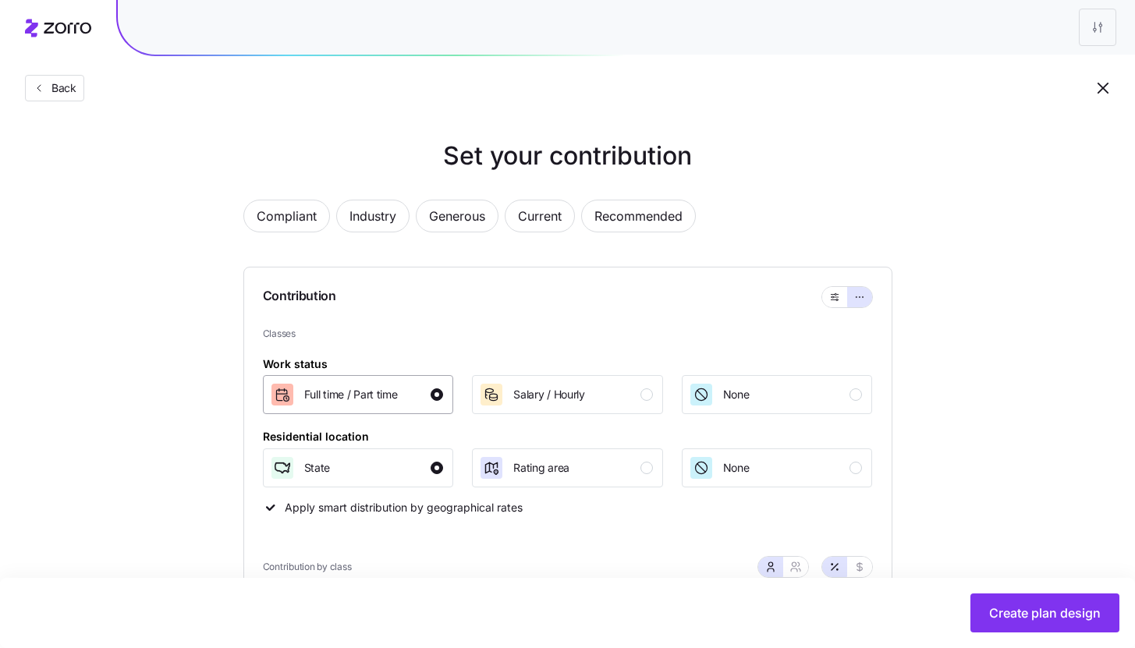
click at [445, 403] on button "Full time / Part time" at bounding box center [358, 394] width 191 height 39
type input "85"
click at [445, 450] on div "Residential location State Rating area None" at bounding box center [568, 457] width 610 height 61
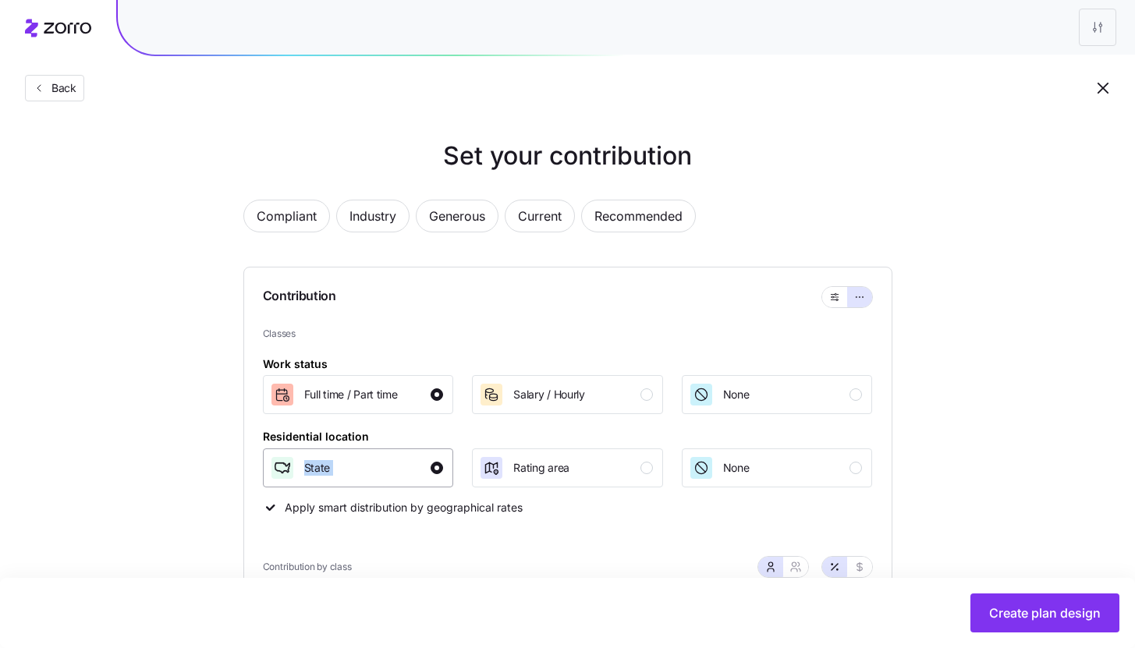
click at [437, 473] on div "button" at bounding box center [436, 468] width 12 height 12
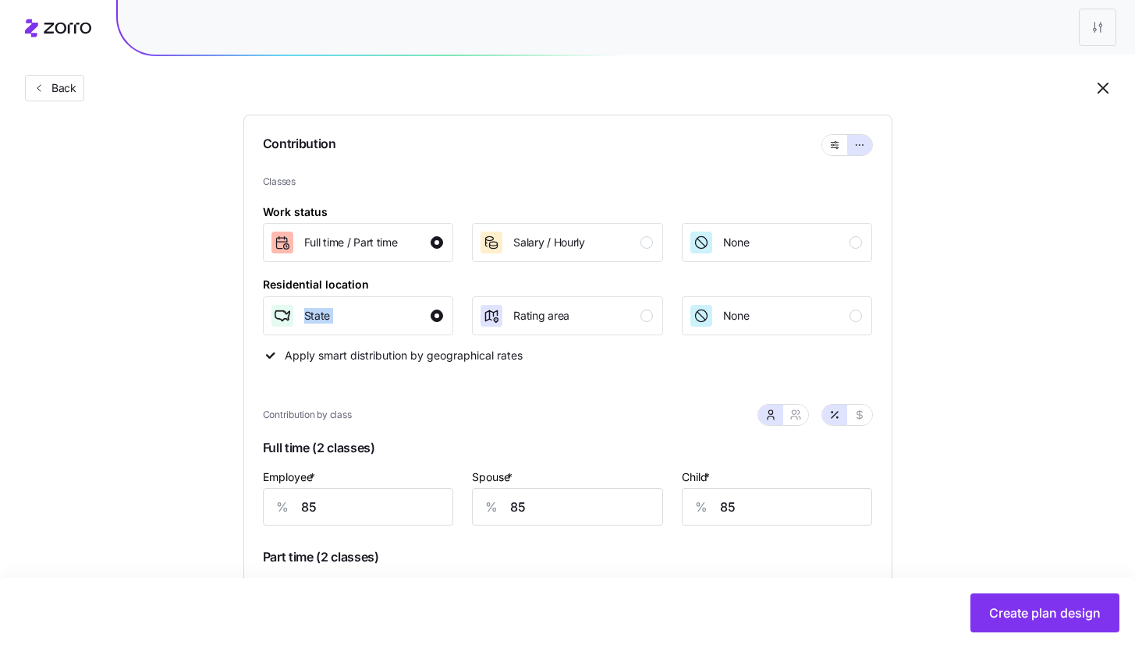
scroll to position [363, 0]
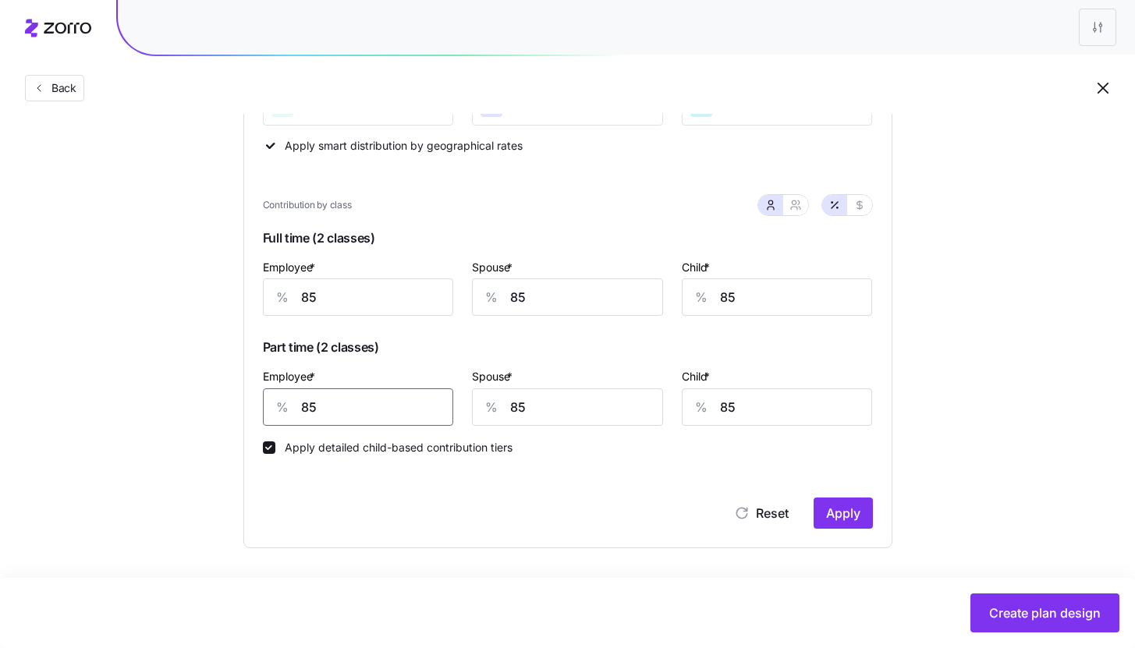
click at [413, 423] on input "85" at bounding box center [358, 406] width 191 height 37
click at [839, 512] on span "Apply" at bounding box center [843, 513] width 34 height 19
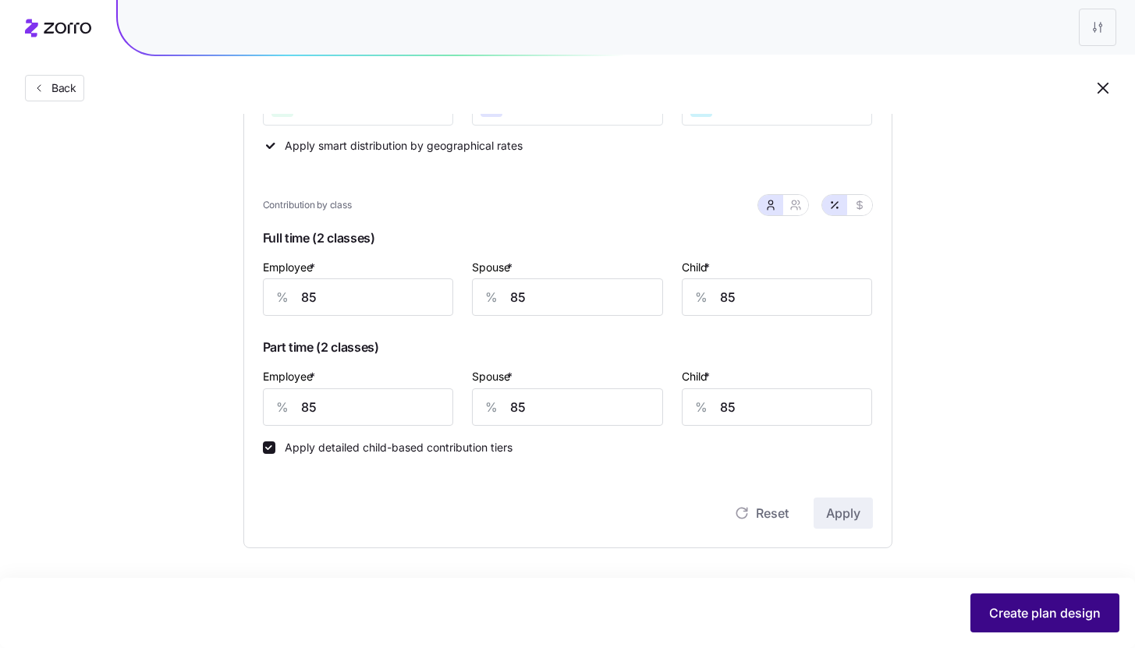
click at [1038, 618] on span "Create plan design" at bounding box center [1045, 613] width 112 height 19
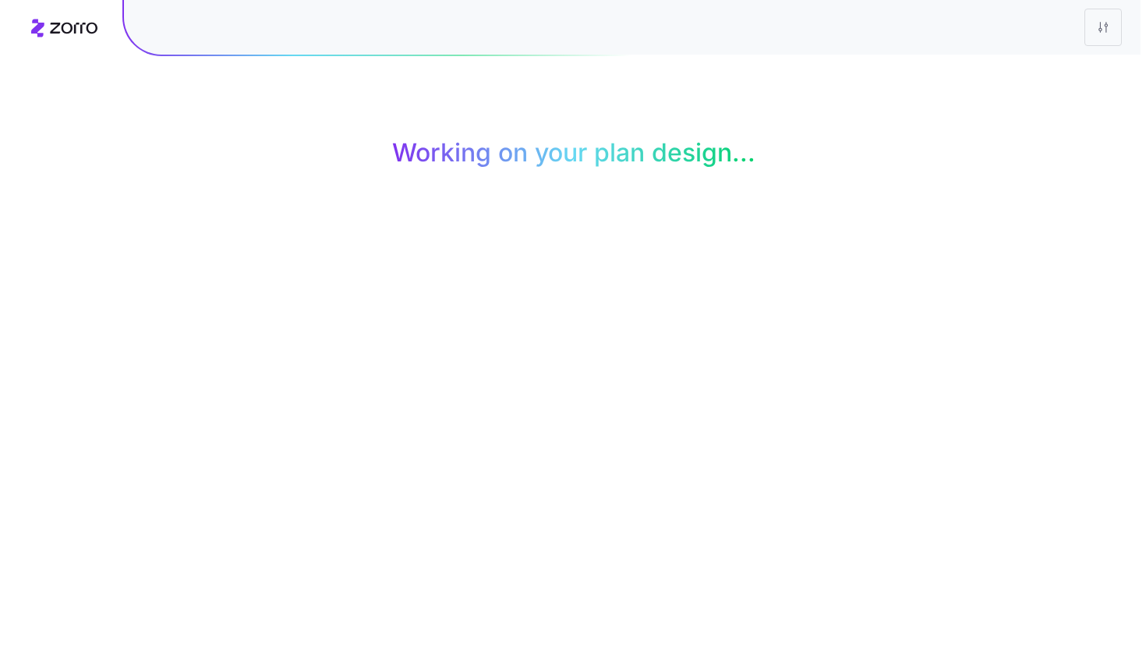
scroll to position [0, 0]
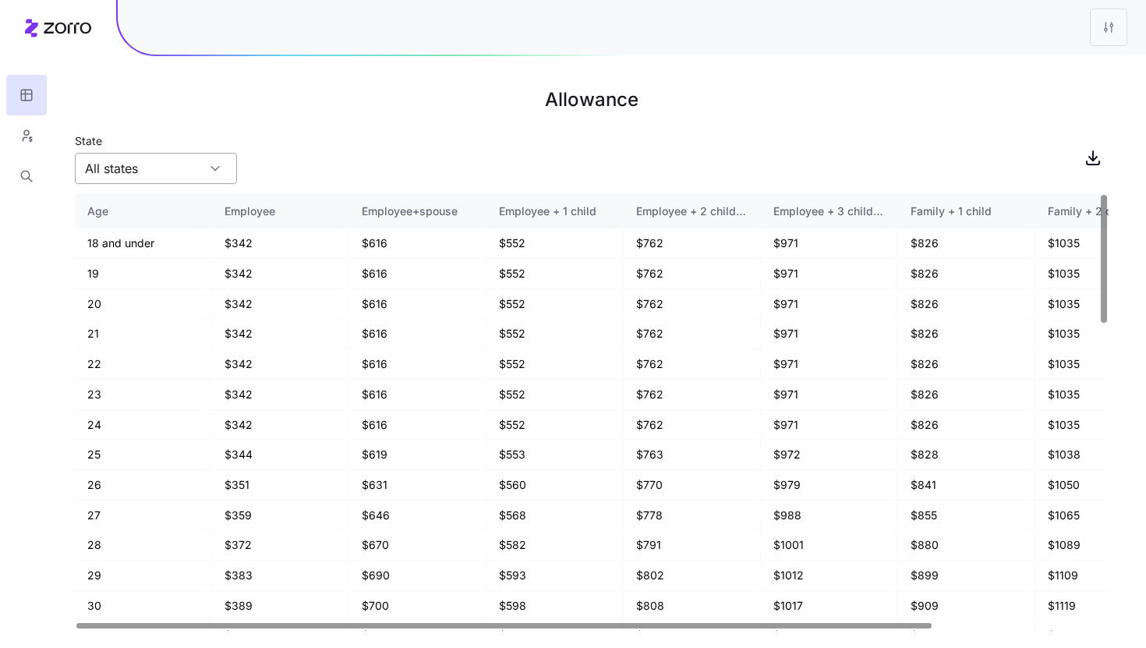
click at [211, 179] on input "All states" at bounding box center [156, 168] width 162 height 31
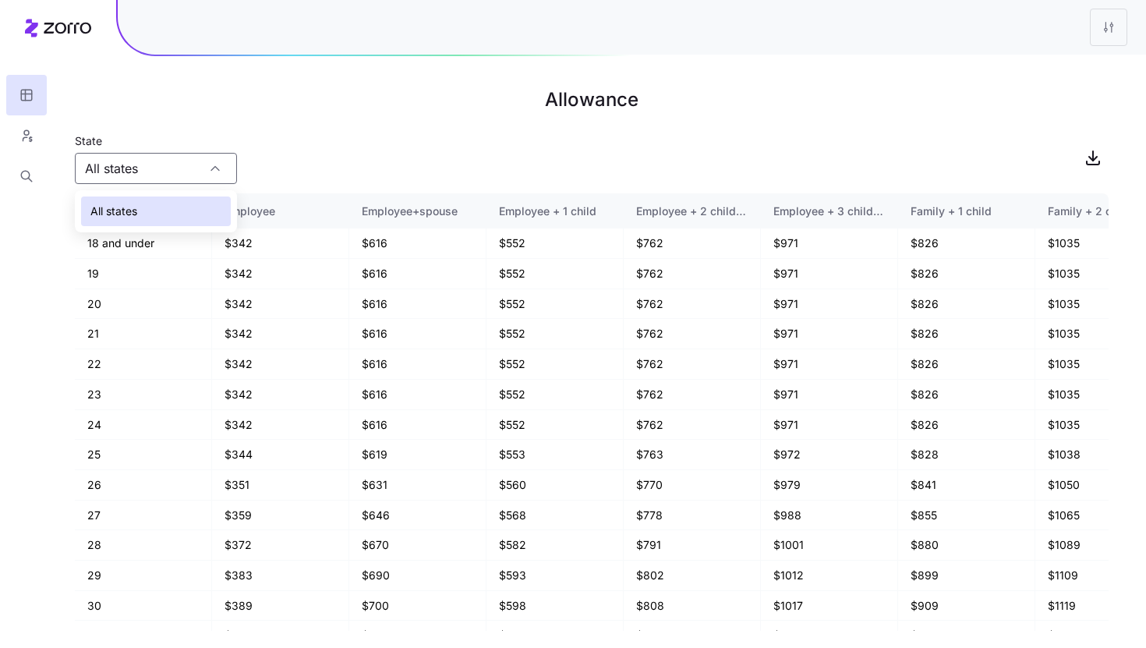
click at [194, 211] on div "All states" at bounding box center [156, 212] width 150 height 30
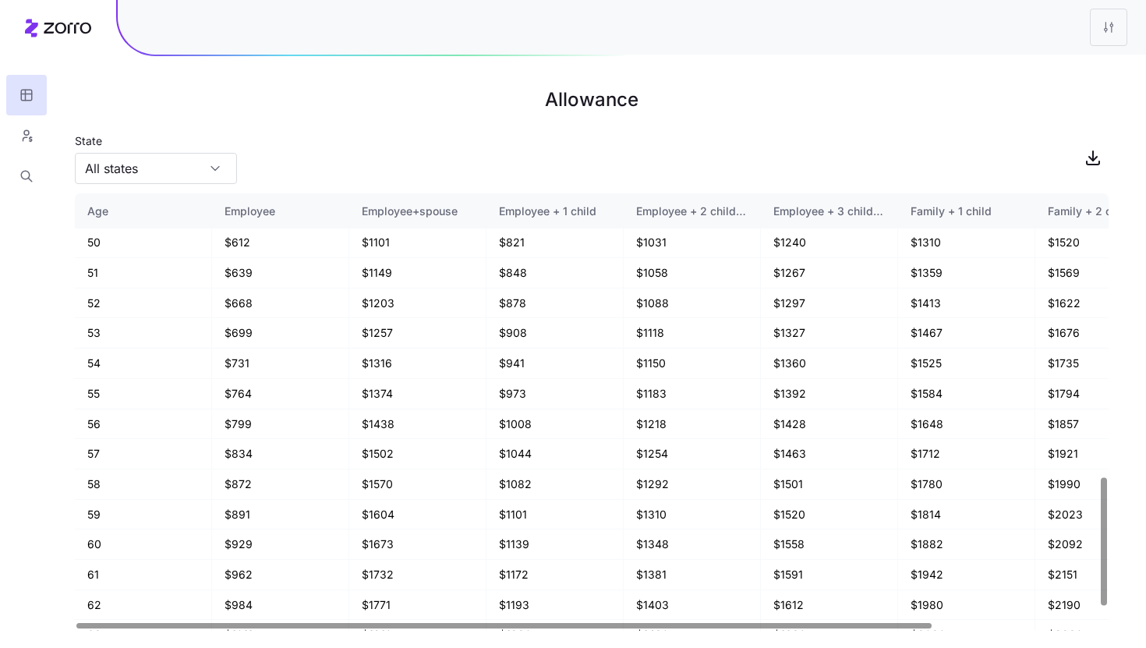
scroll to position [1015, 0]
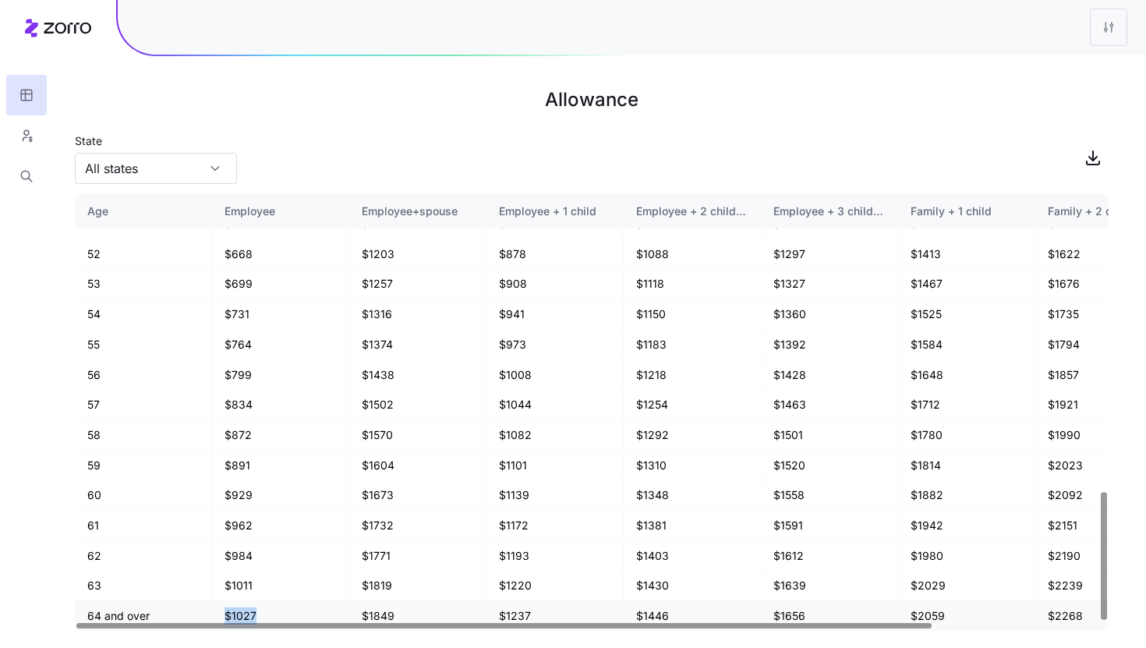
drag, startPoint x: 225, startPoint y: 615, endPoint x: 260, endPoint y: 617, distance: 35.9
click at [260, 617] on td "$1027" at bounding box center [280, 616] width 137 height 30
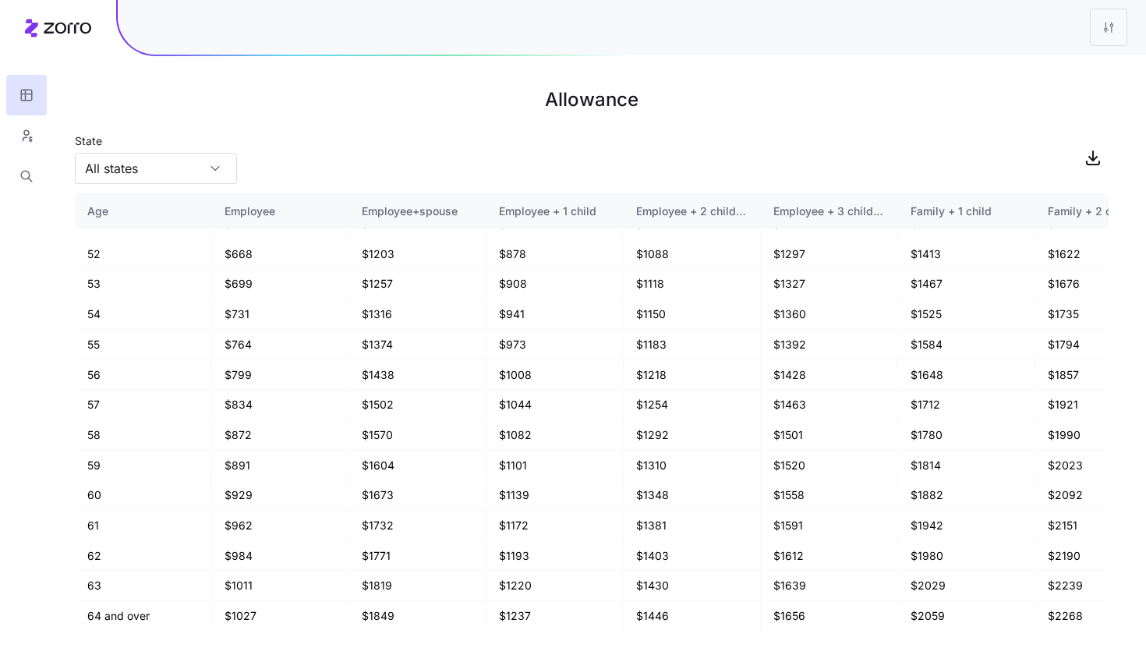
click at [30, 430] on nav at bounding box center [26, 324] width 53 height 648
click at [27, 131] on icon "button" at bounding box center [26, 136] width 14 height 16
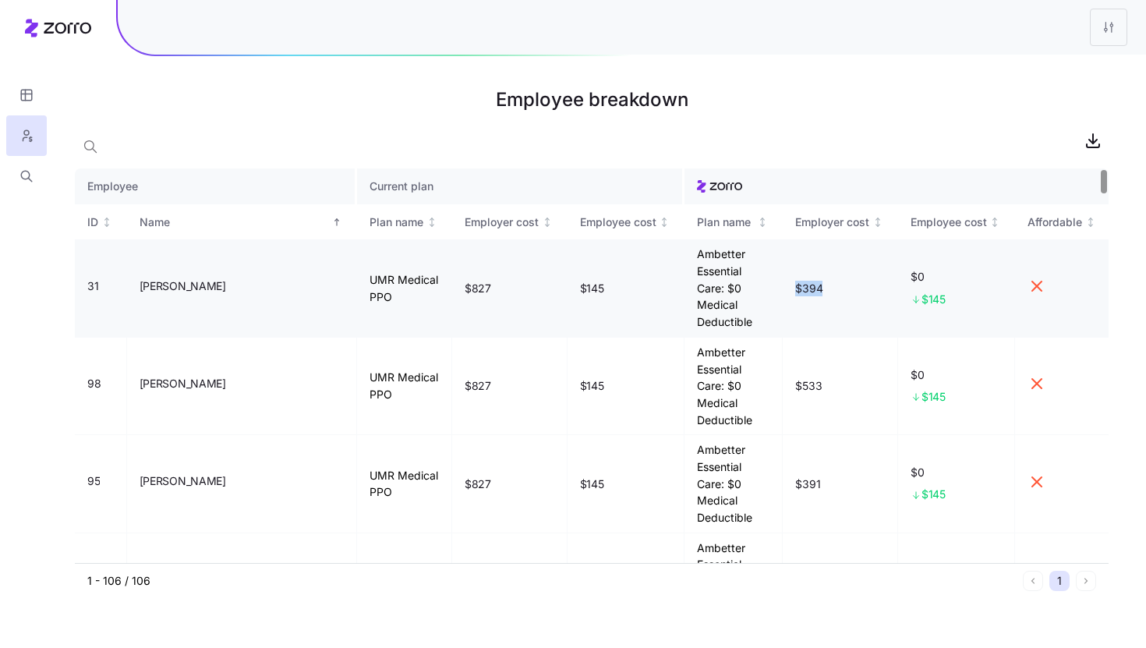
drag, startPoint x: 796, startPoint y: 274, endPoint x: 838, endPoint y: 275, distance: 41.3
click at [838, 275] on td "$394" at bounding box center [840, 287] width 115 height 97
drag, startPoint x: 916, startPoint y: 258, endPoint x: 933, endPoint y: 258, distance: 17.2
click at [933, 269] on span "$0" at bounding box center [957, 277] width 92 height 16
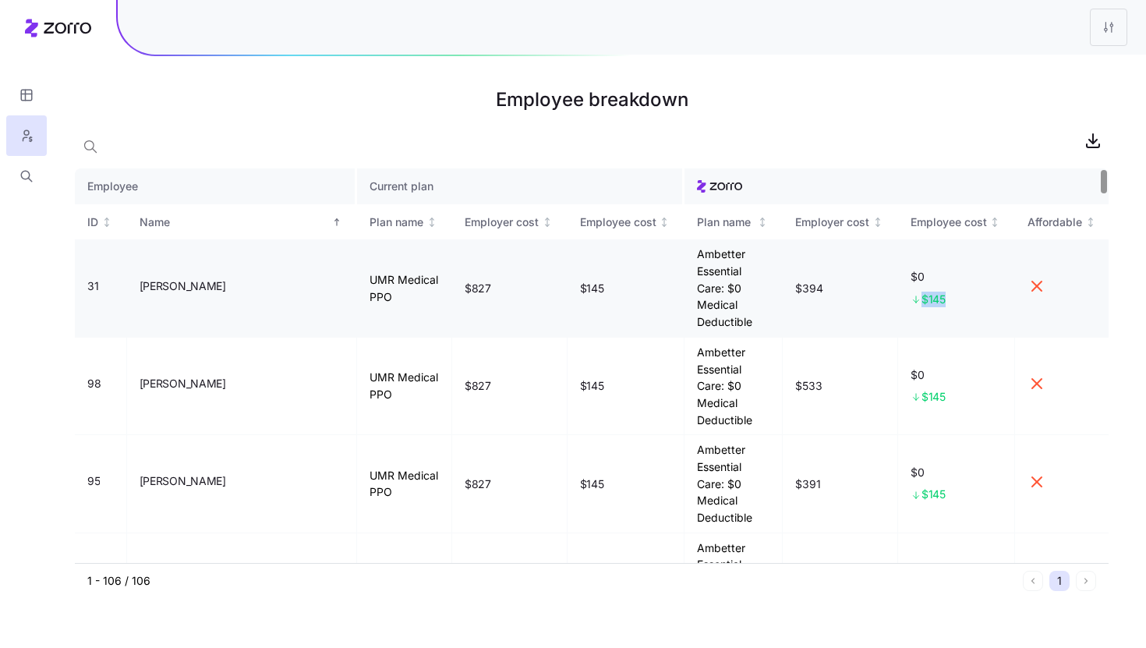
drag, startPoint x: 951, startPoint y: 283, endPoint x: 920, endPoint y: 286, distance: 30.6
click at [920, 292] on div "$145" at bounding box center [957, 300] width 92 height 16
click at [961, 292] on div "$145" at bounding box center [957, 300] width 92 height 16
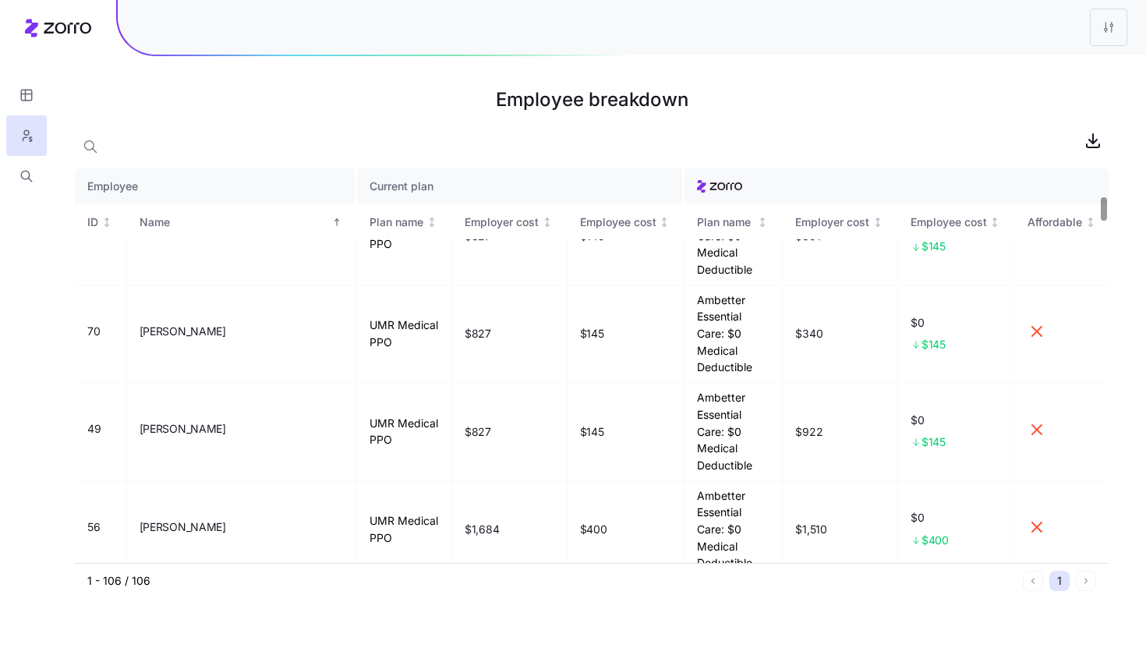
scroll to position [561, 0]
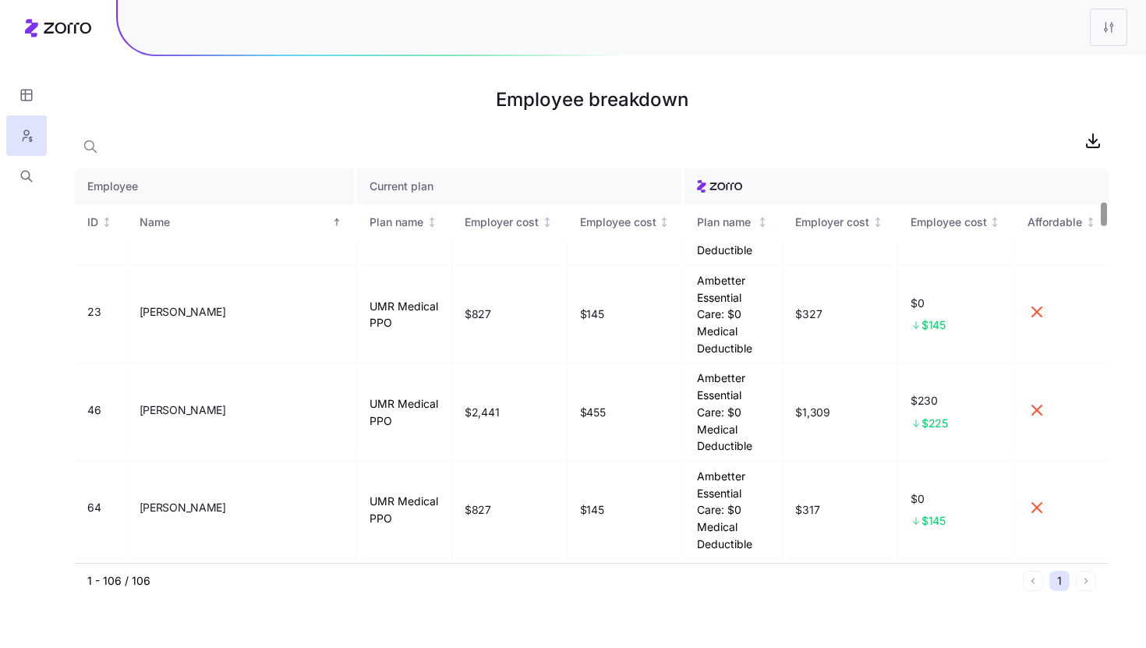
drag, startPoint x: 909, startPoint y: 466, endPoint x: 944, endPoint y: 466, distance: 34.3
